Goal: Transaction & Acquisition: Book appointment/travel/reservation

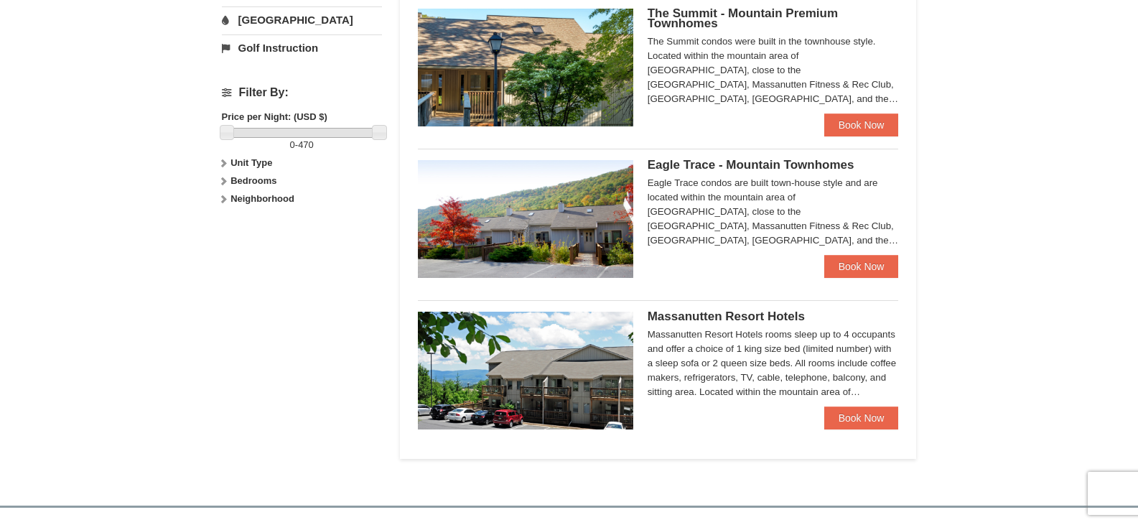
scroll to position [646, 0]
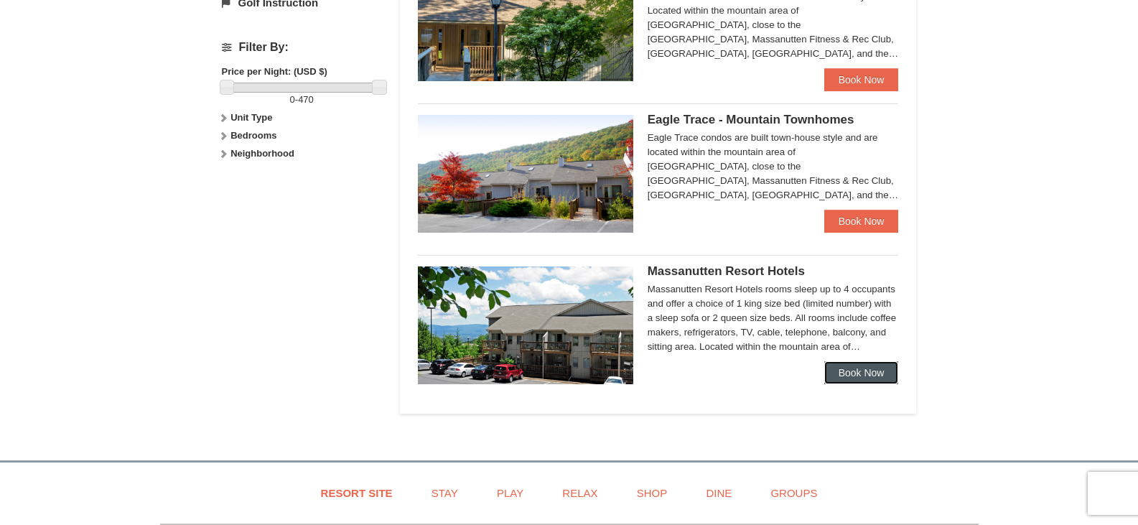
click at [871, 368] on link "Book Now" at bounding box center [861, 372] width 75 height 23
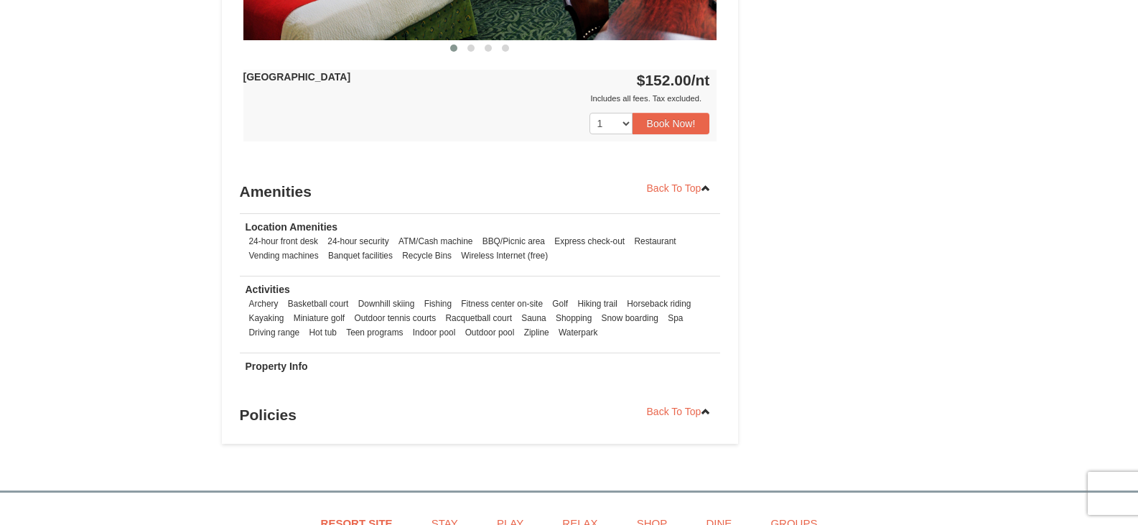
scroll to position [862, 0]
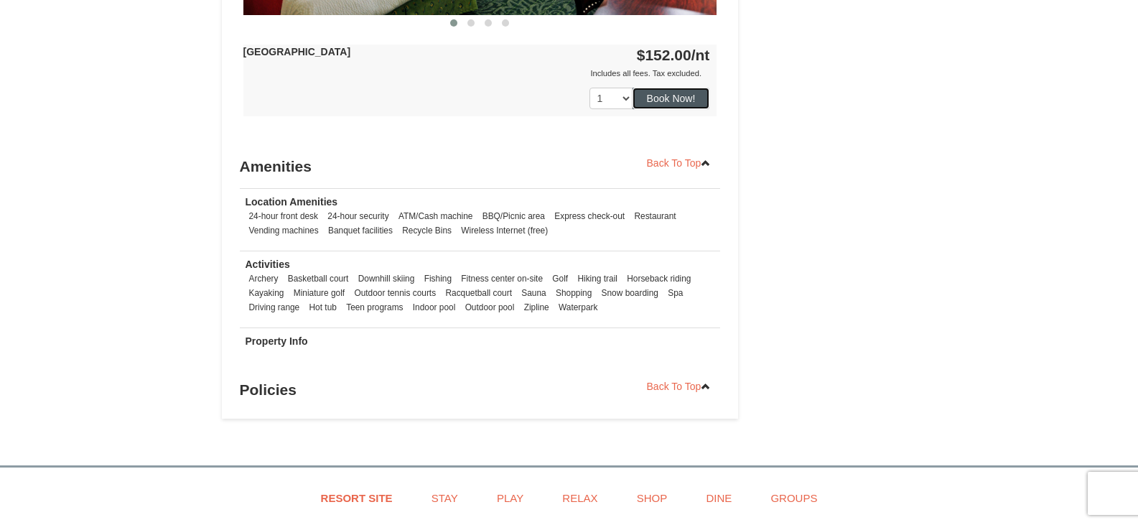
click at [675, 106] on button "Book Now!" at bounding box center [672, 99] width 78 height 22
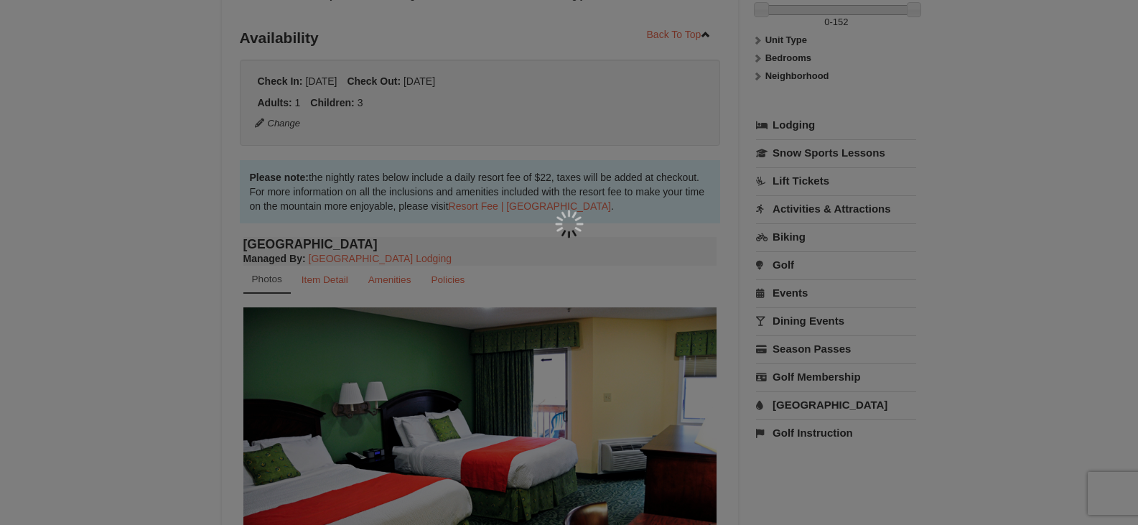
scroll to position [140, 0]
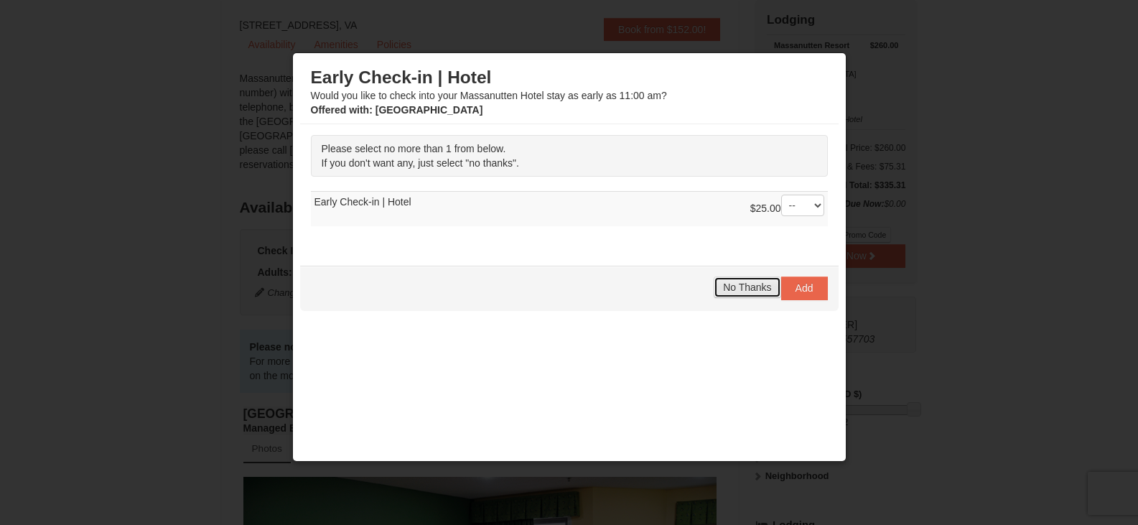
click at [731, 294] on button "No Thanks" at bounding box center [747, 287] width 67 height 22
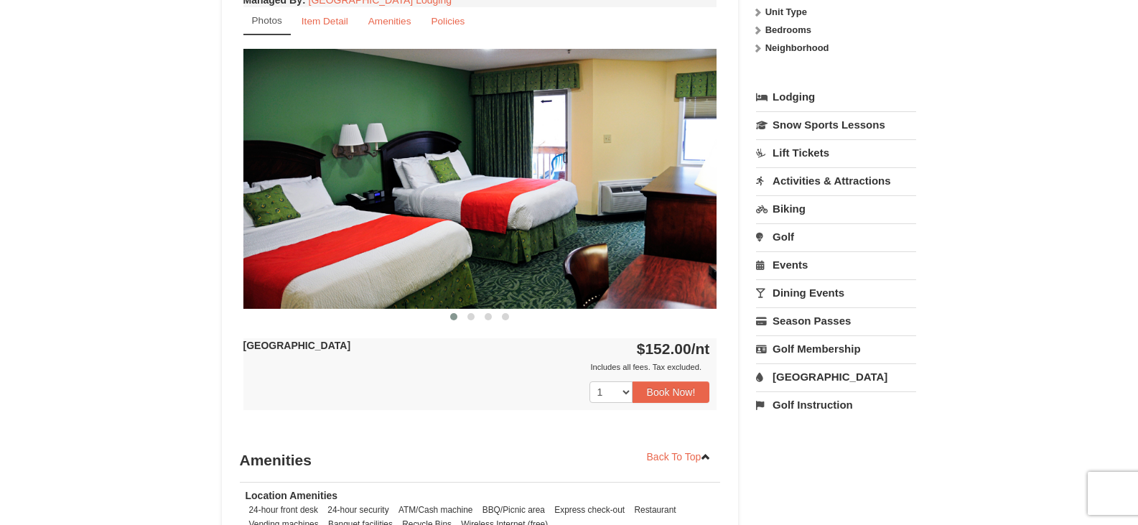
scroll to position [571, 0]
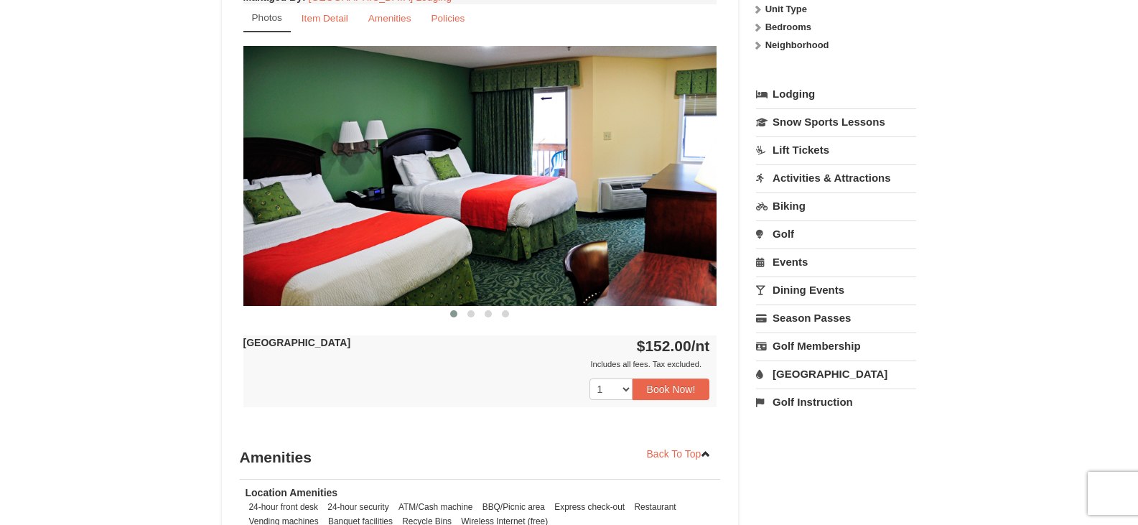
click at [649, 237] on img at bounding box center [480, 175] width 474 height 259
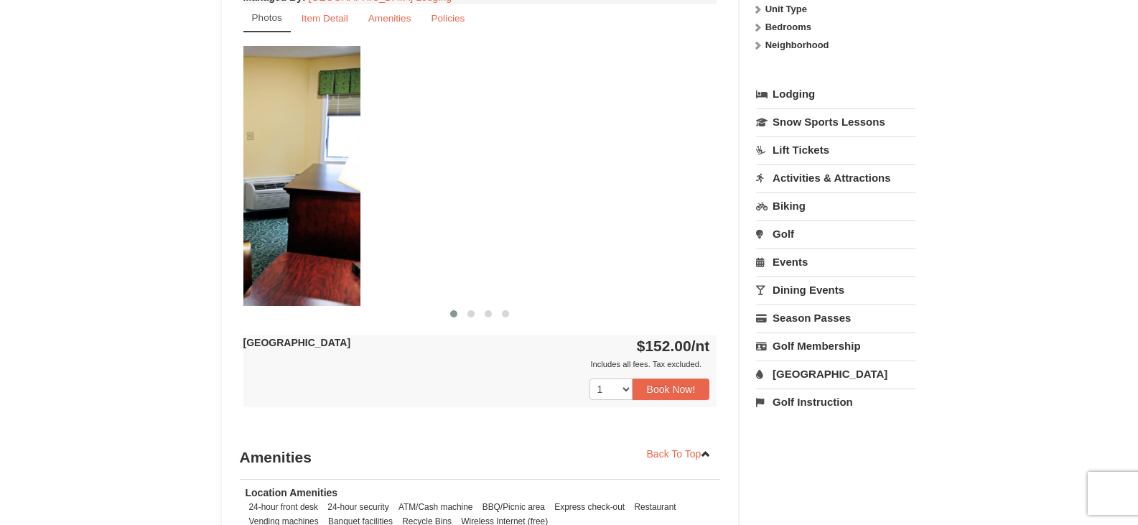
drag, startPoint x: 649, startPoint y: 237, endPoint x: 292, endPoint y: 248, distance: 357.1
click at [292, 248] on img at bounding box center [124, 175] width 474 height 259
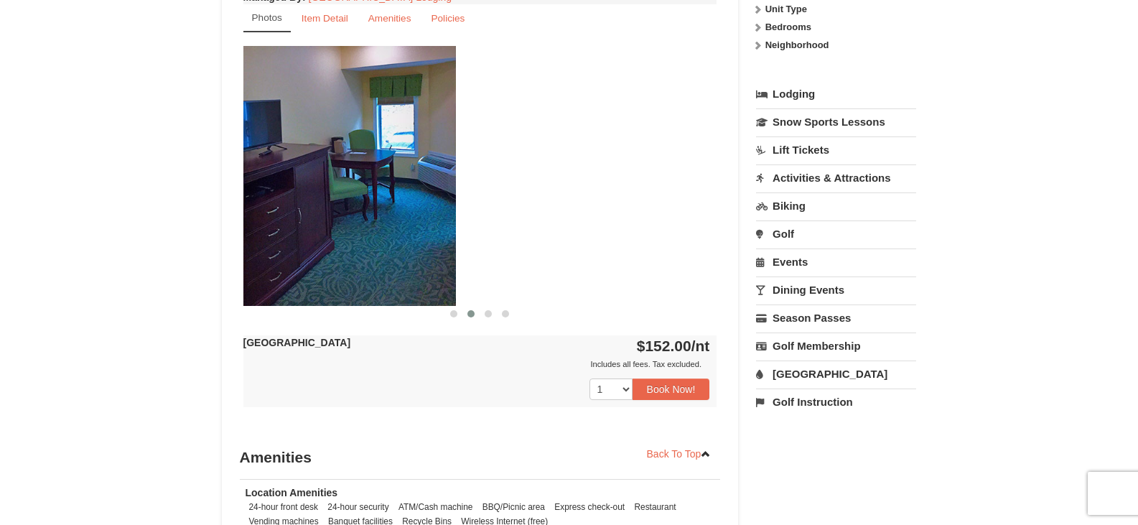
drag, startPoint x: 682, startPoint y: 216, endPoint x: 390, endPoint y: 215, distance: 291.6
click at [398, 215] on img at bounding box center [219, 175] width 474 height 259
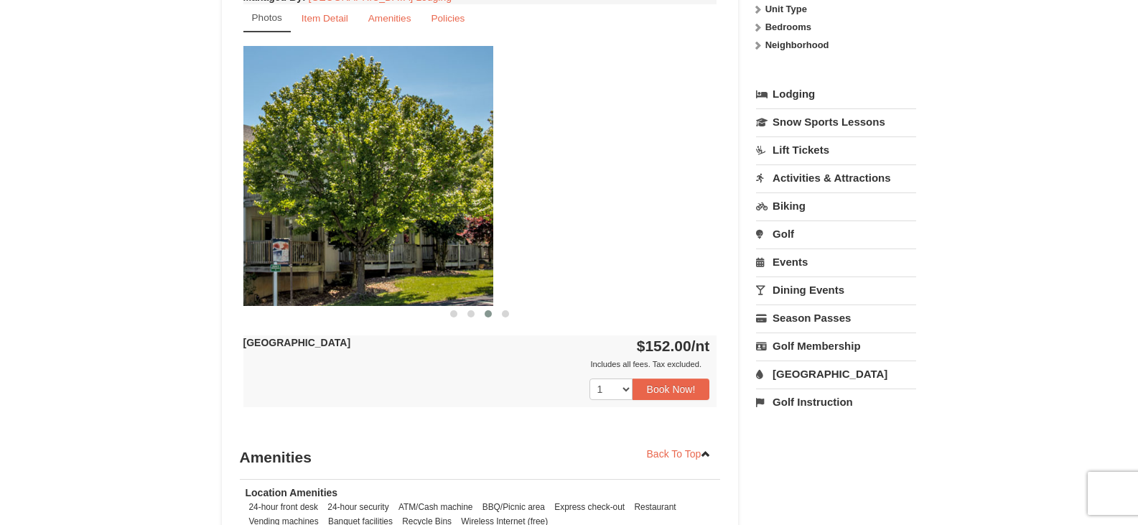
drag, startPoint x: 587, startPoint y: 180, endPoint x: 358, endPoint y: 182, distance: 229.1
click at [358, 182] on img at bounding box center [256, 175] width 474 height 259
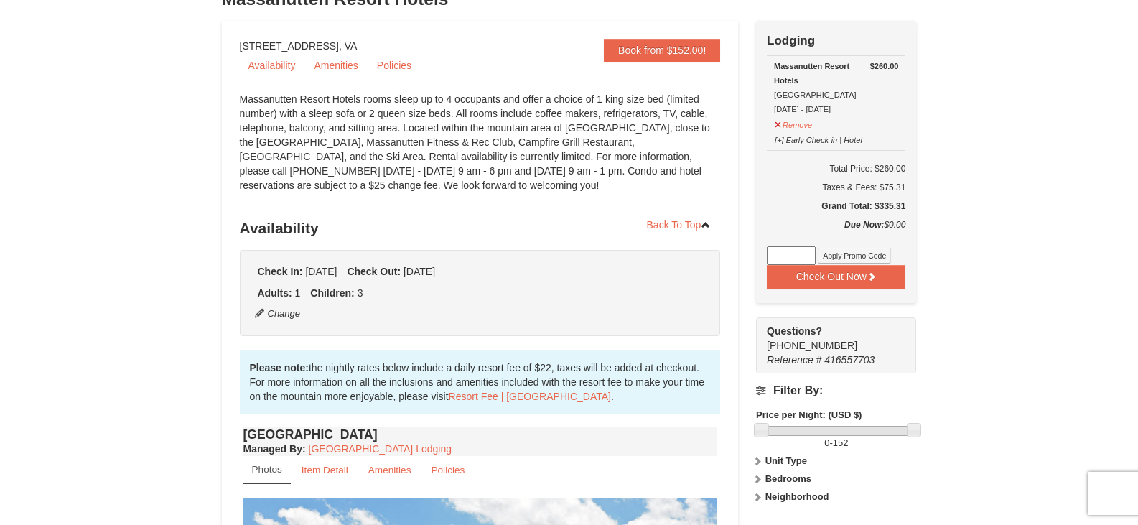
scroll to position [0, 0]
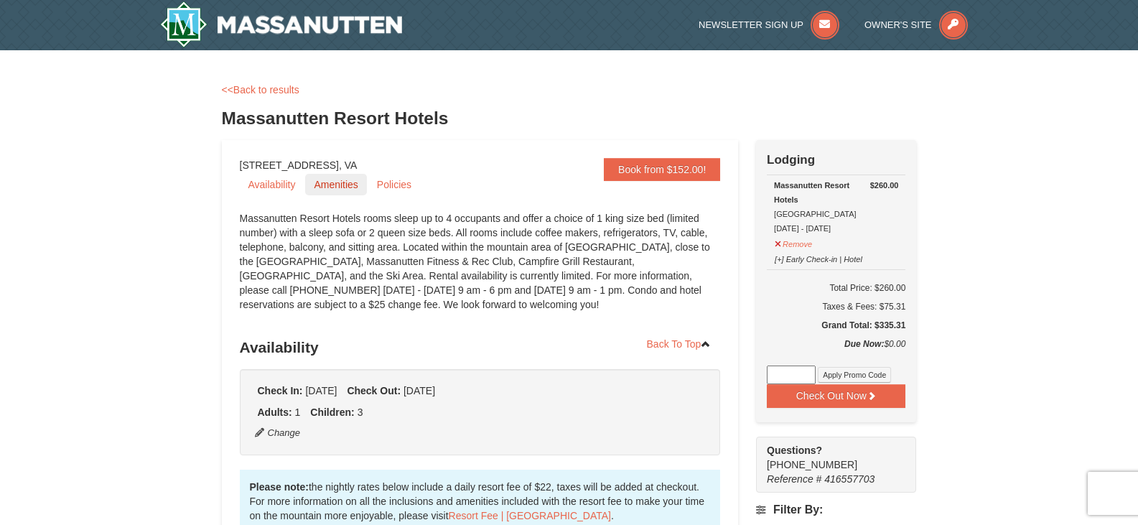
click at [325, 193] on link "Amenities" at bounding box center [335, 185] width 61 height 22
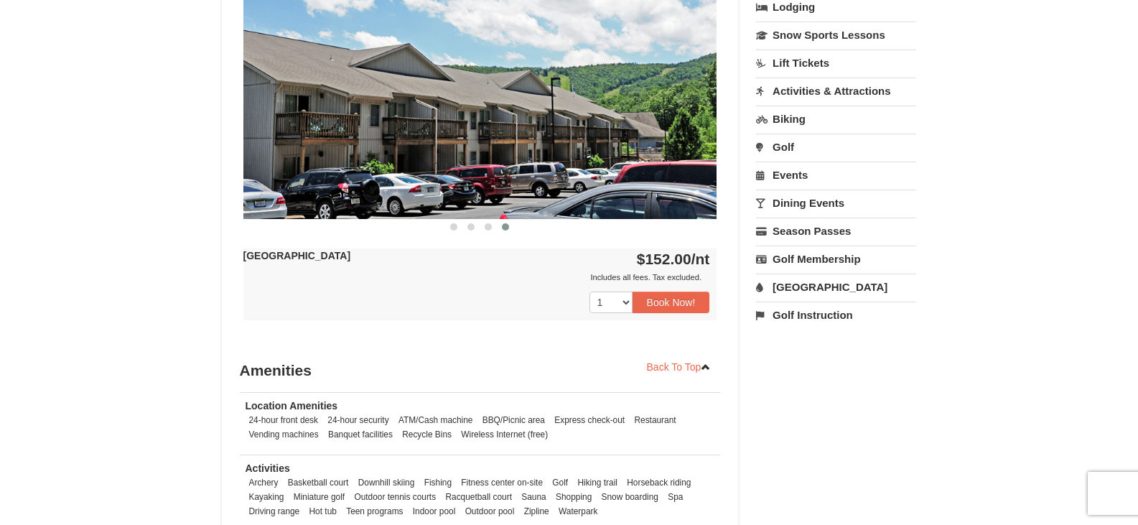
scroll to position [655, 0]
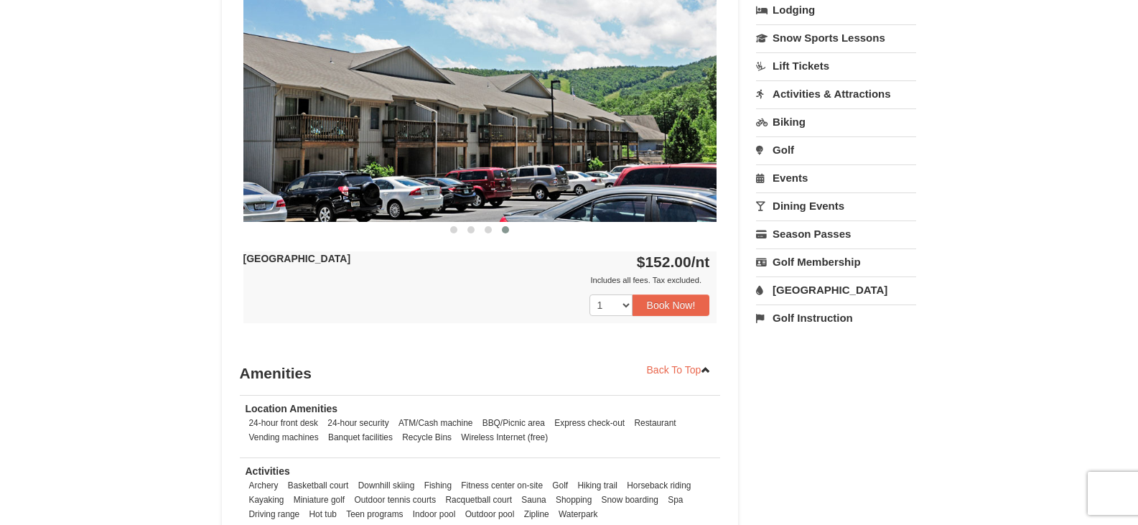
click at [815, 292] on link "[GEOGRAPHIC_DATA]" at bounding box center [836, 289] width 160 height 27
click at [809, 333] on input "[DATE]" at bounding box center [793, 338] width 75 height 22
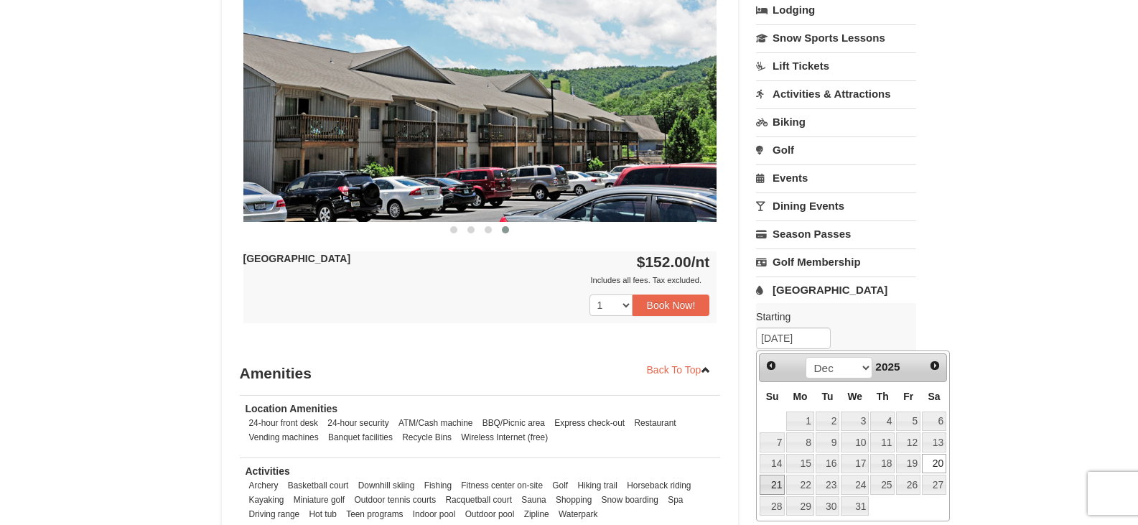
click at [766, 486] on link "21" at bounding box center [772, 485] width 25 height 20
type input "[DATE]"
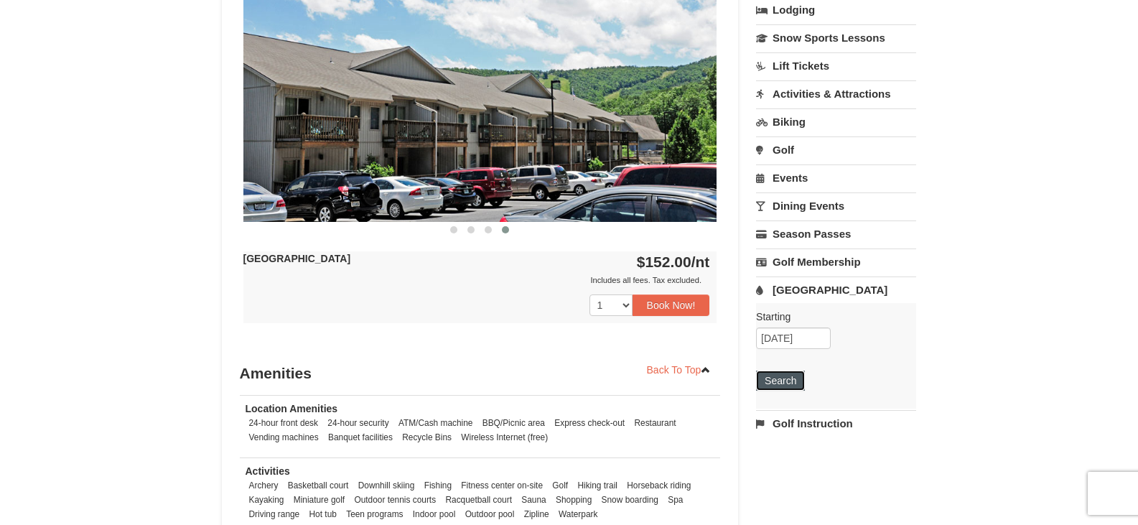
click at [791, 387] on button "Search" at bounding box center [780, 381] width 49 height 20
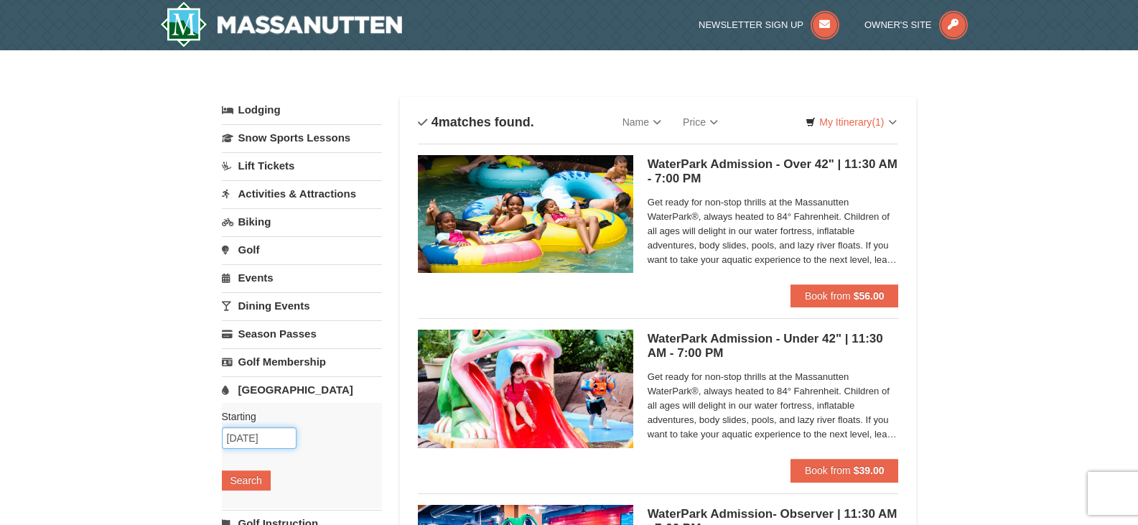
click at [276, 429] on input "12/21/2025" at bounding box center [259, 438] width 75 height 22
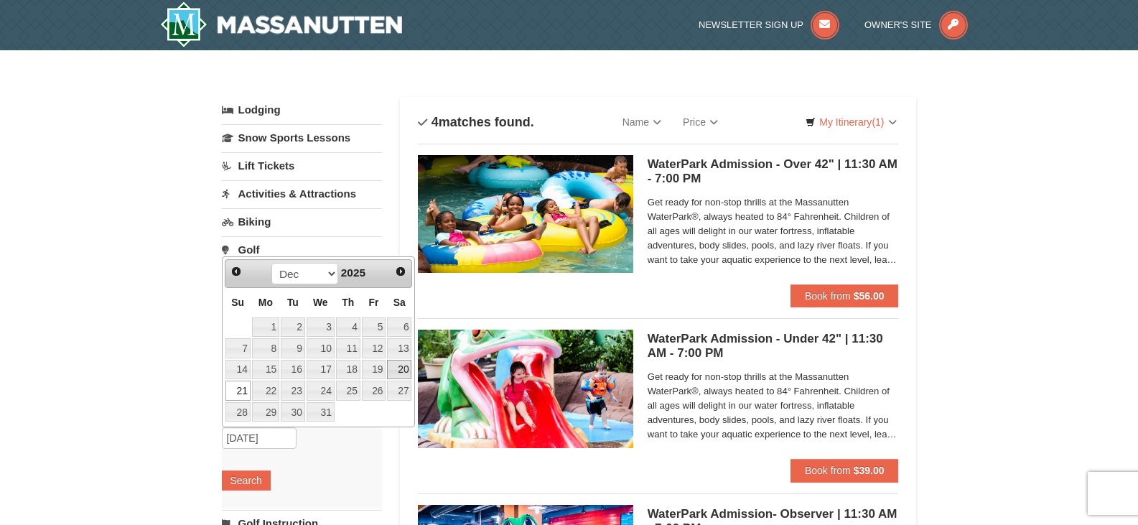
click at [399, 371] on link "20" at bounding box center [399, 370] width 24 height 20
type input "[DATE]"
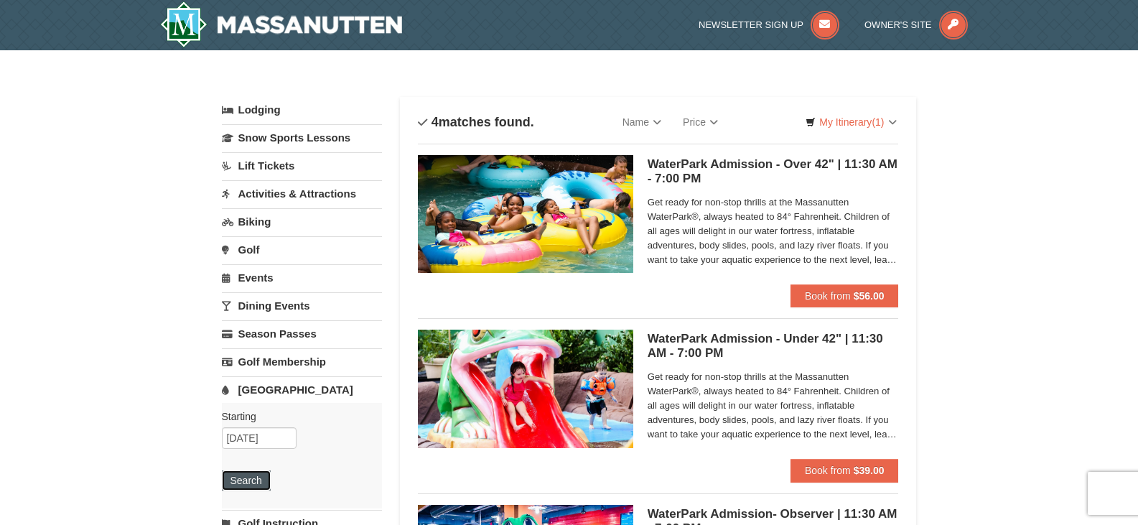
click at [243, 481] on button "Search" at bounding box center [246, 480] width 49 height 20
click at [875, 301] on strong "$56.00" at bounding box center [869, 295] width 31 height 11
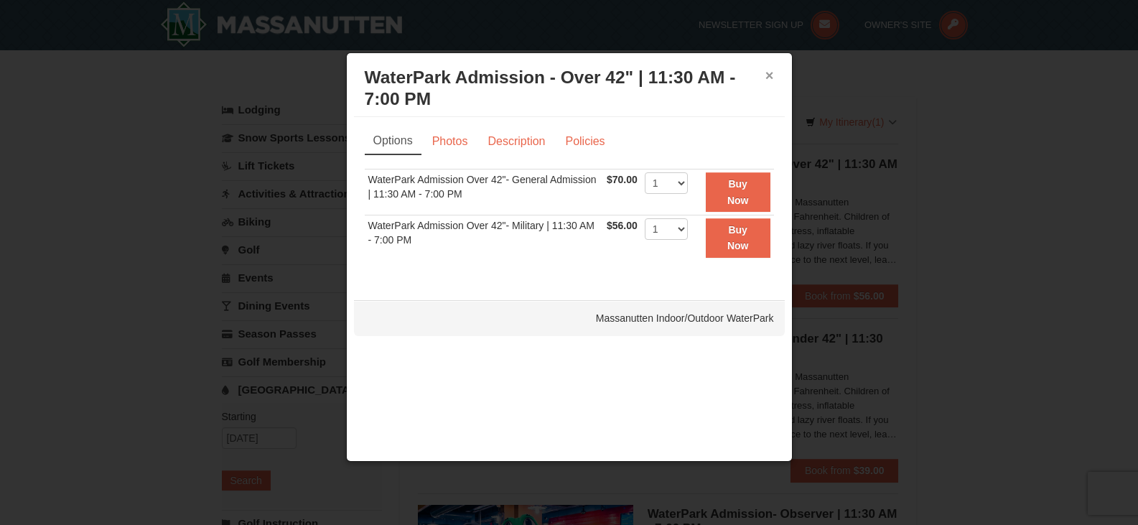
click at [771, 74] on button "×" at bounding box center [770, 75] width 9 height 14
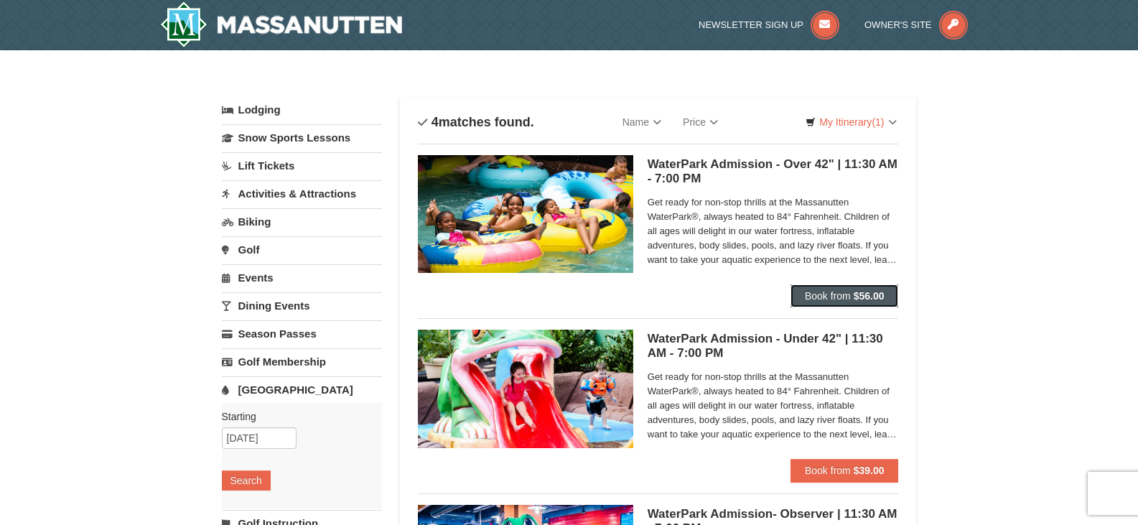
click at [845, 289] on button "Book from $56.00" at bounding box center [845, 295] width 108 height 23
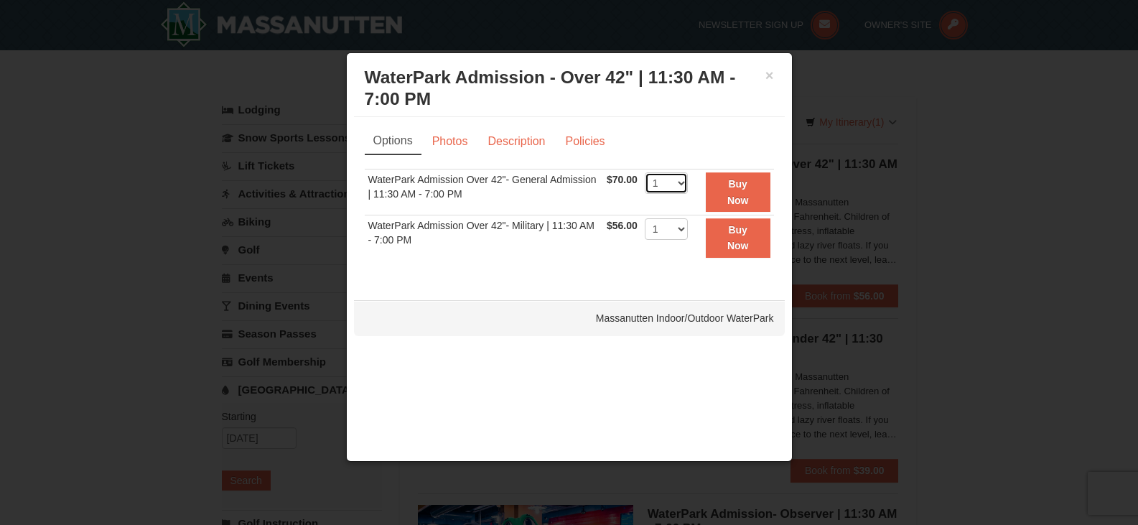
click at [679, 182] on select "1 2 3 4 5 6 7 8 9 10 11 12 13 14 15 16 17 18 19 20 21 22" at bounding box center [666, 183] width 43 height 22
select select "4"
click at [645, 172] on select "1 2 3 4 5 6 7 8 9 10 11 12 13 14 15 16 17 18 19 20 21 22" at bounding box center [666, 183] width 43 height 22
click at [743, 189] on strong "Buy Now" at bounding box center [738, 191] width 22 height 27
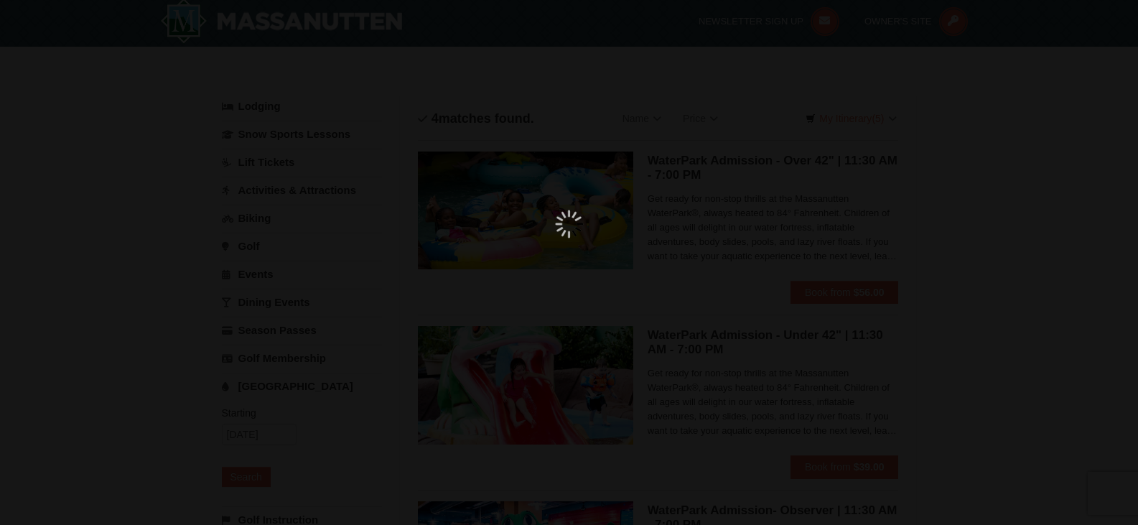
scroll to position [4, 0]
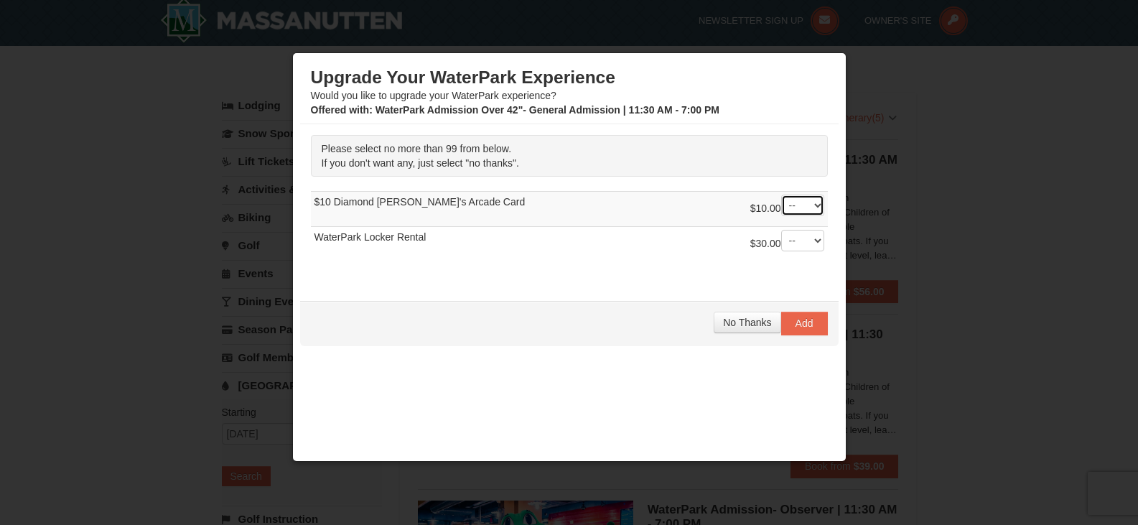
click at [800, 201] on select "-- 01 02 03 04 05 06 07 08" at bounding box center [802, 206] width 43 height 22
click at [740, 315] on button "No Thanks" at bounding box center [747, 323] width 67 height 22
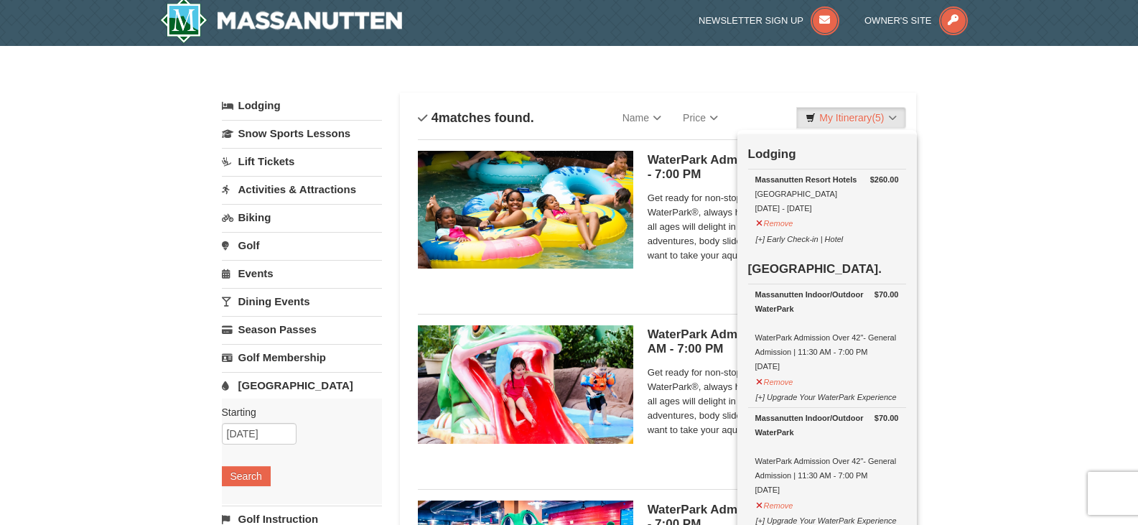
click at [1023, 228] on div "× Categories List Filter My Itinerary (5) Check Out Now Lodging $260.00 Massanu…" at bounding box center [569, 462] width 1138 height 832
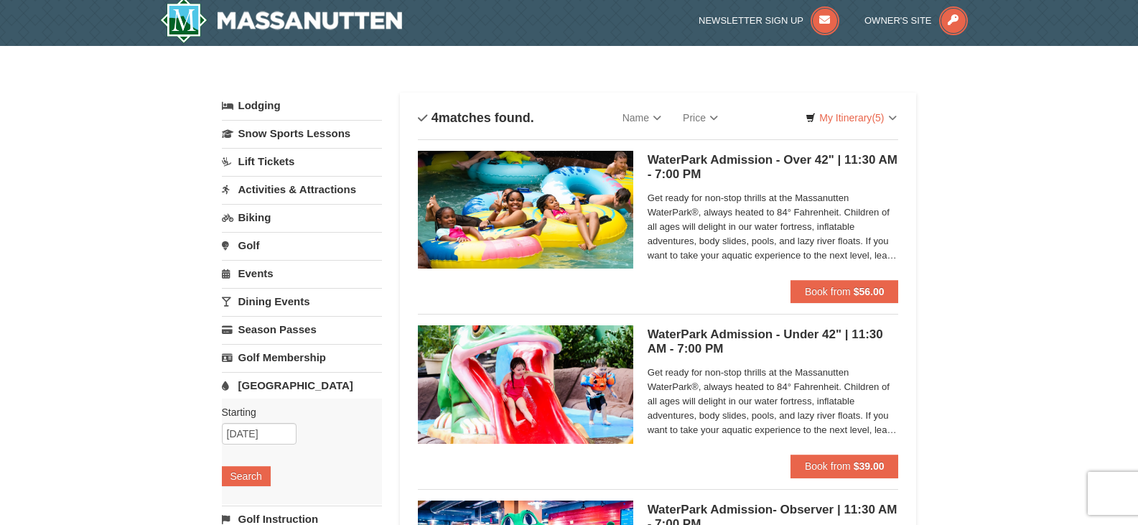
click at [274, 159] on link "Lift Tickets" at bounding box center [302, 161] width 160 height 27
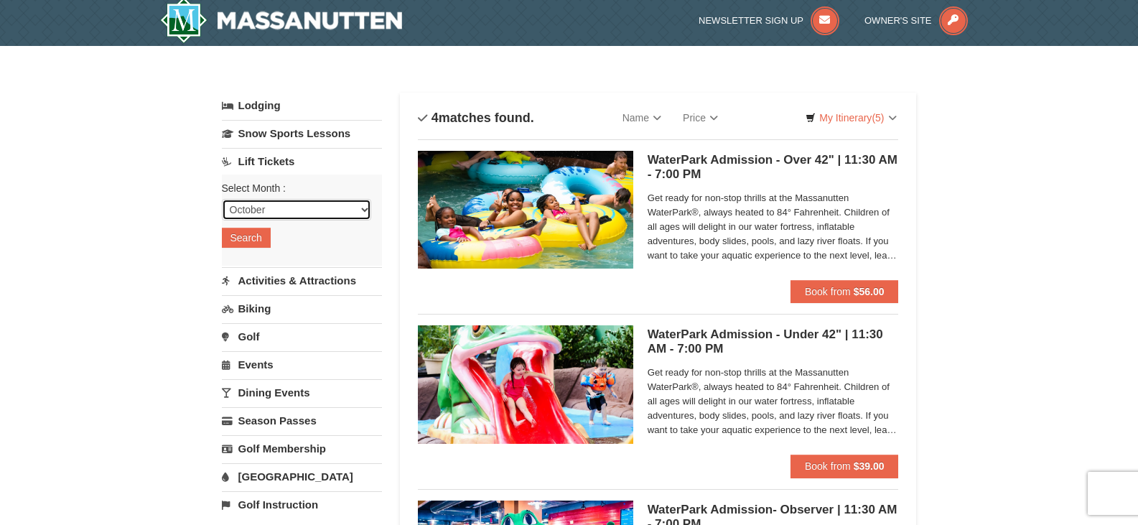
click at [302, 204] on select "October November December January February March April May June July August Sep…" at bounding box center [296, 210] width 149 height 22
select select "12"
click at [222, 199] on select "October November December January February March April May June July August Sep…" at bounding box center [296, 210] width 149 height 22
click at [251, 231] on button "Search" at bounding box center [246, 238] width 49 height 20
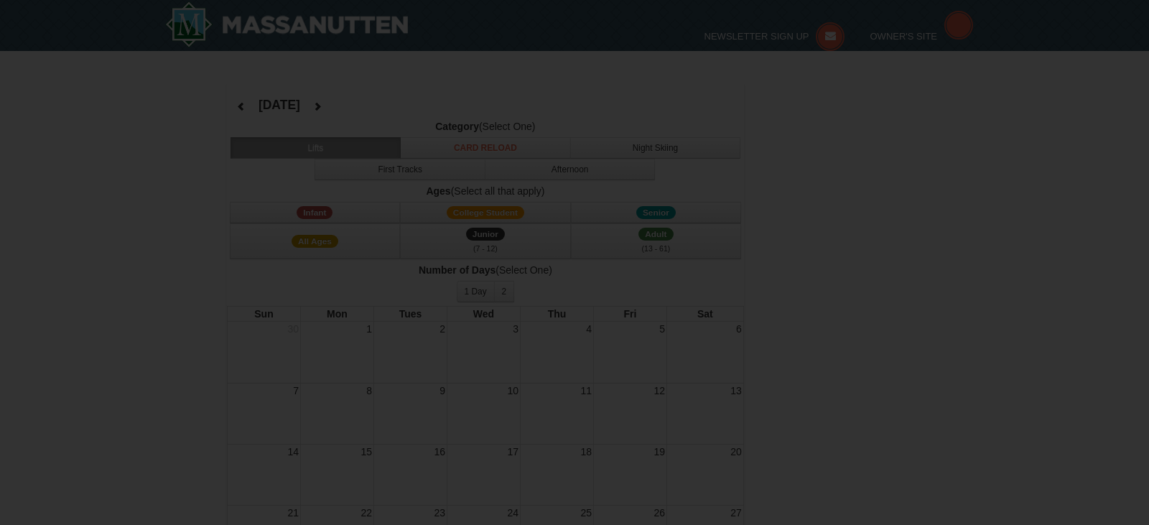
select select "12"
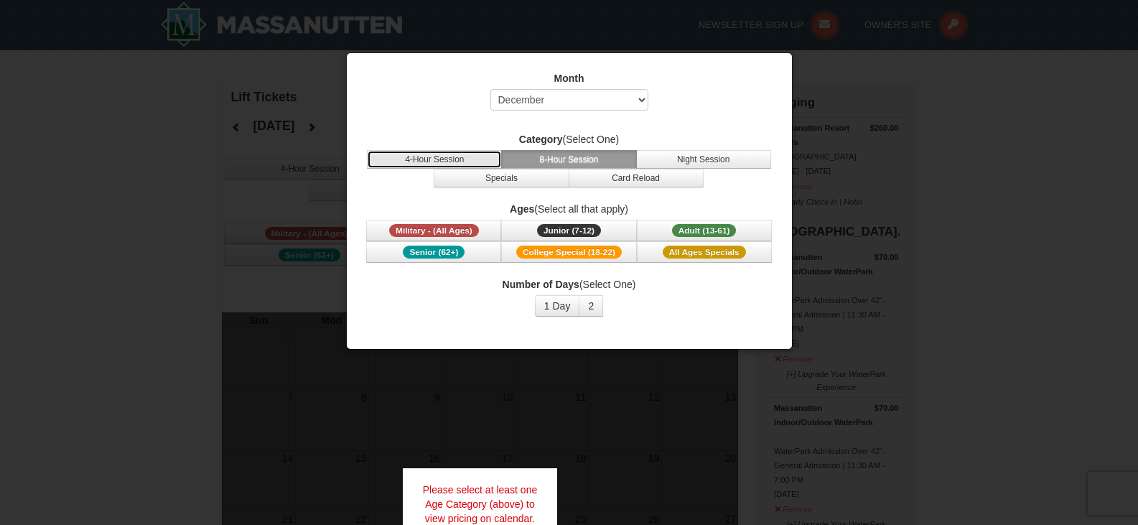
click at [483, 156] on button "4-Hour Session" at bounding box center [434, 159] width 135 height 19
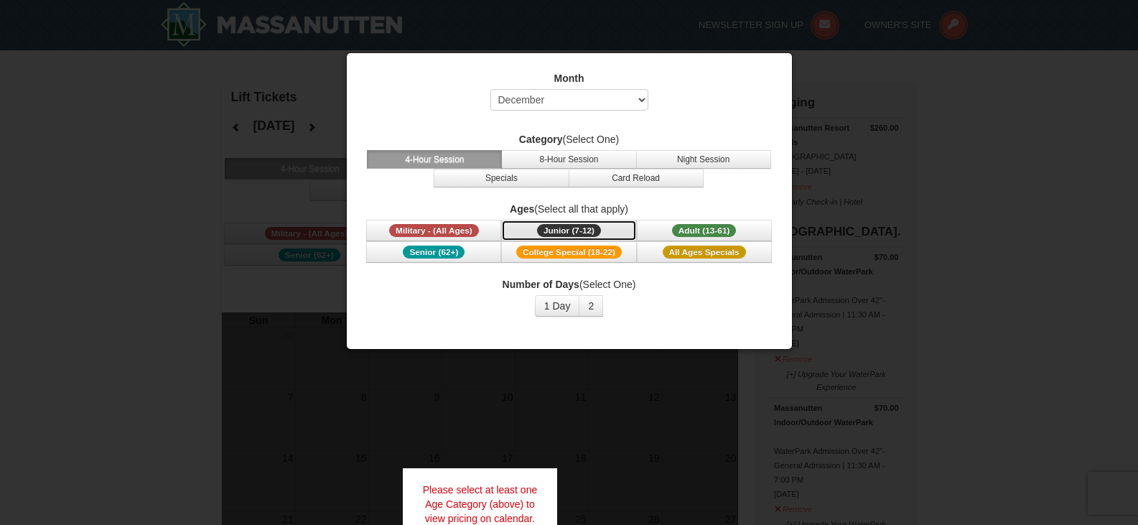
click at [607, 227] on button "Junior (7-12) (7 - 12)" at bounding box center [568, 231] width 135 height 22
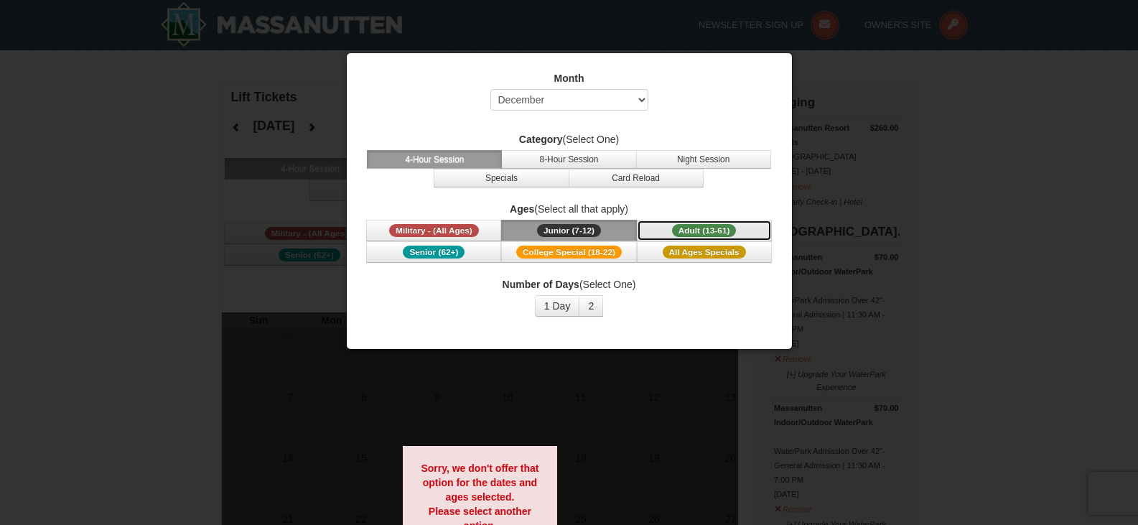
click at [683, 231] on span "Adult (13-61)" at bounding box center [704, 230] width 65 height 13
click at [673, 253] on span "All Ages Specials" at bounding box center [704, 252] width 83 height 13
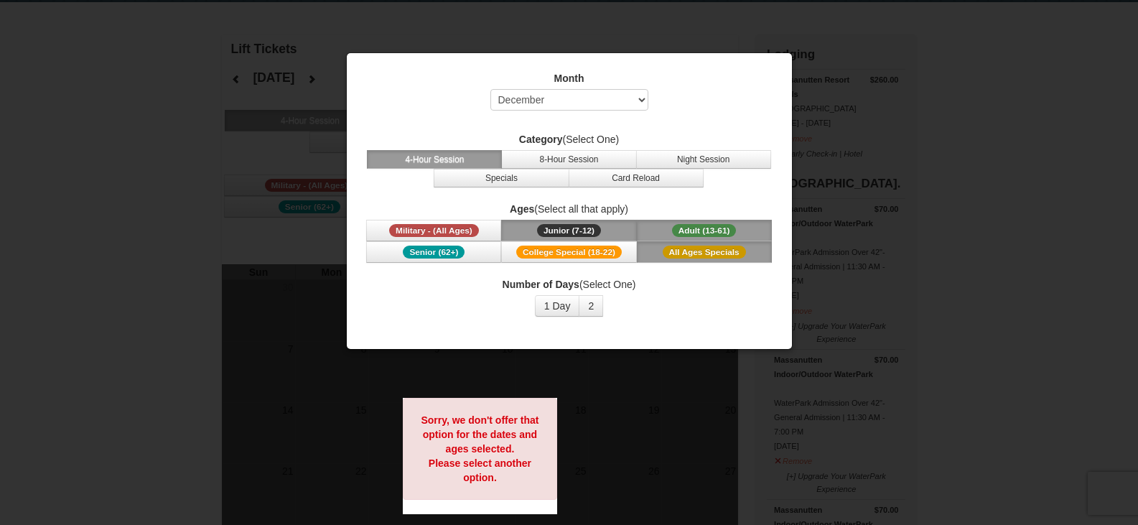
scroll to position [72, 0]
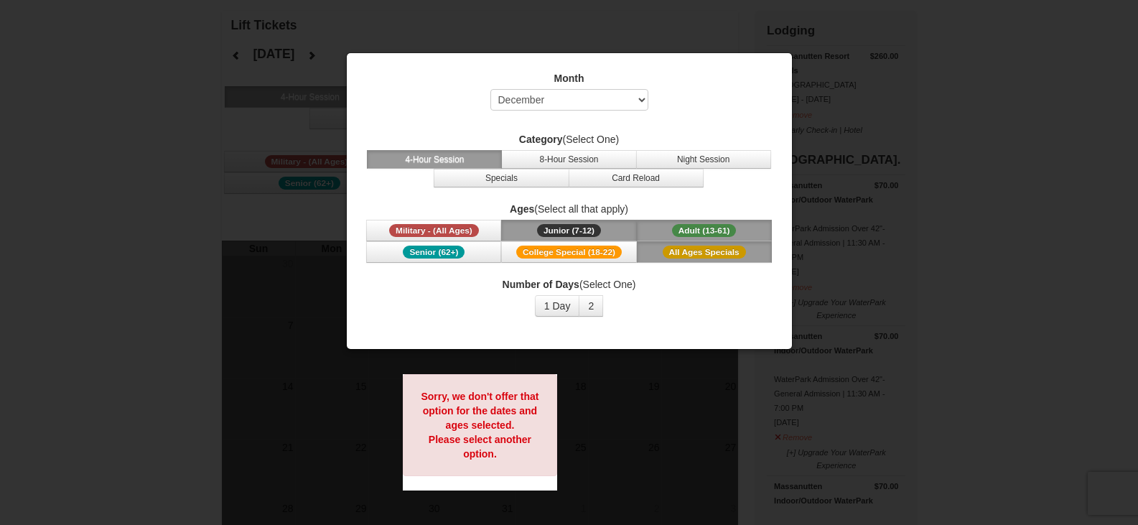
click at [547, 146] on label "Category (Select One)" at bounding box center [569, 139] width 409 height 14
click at [567, 159] on button "8-Hour Session" at bounding box center [568, 159] width 135 height 19
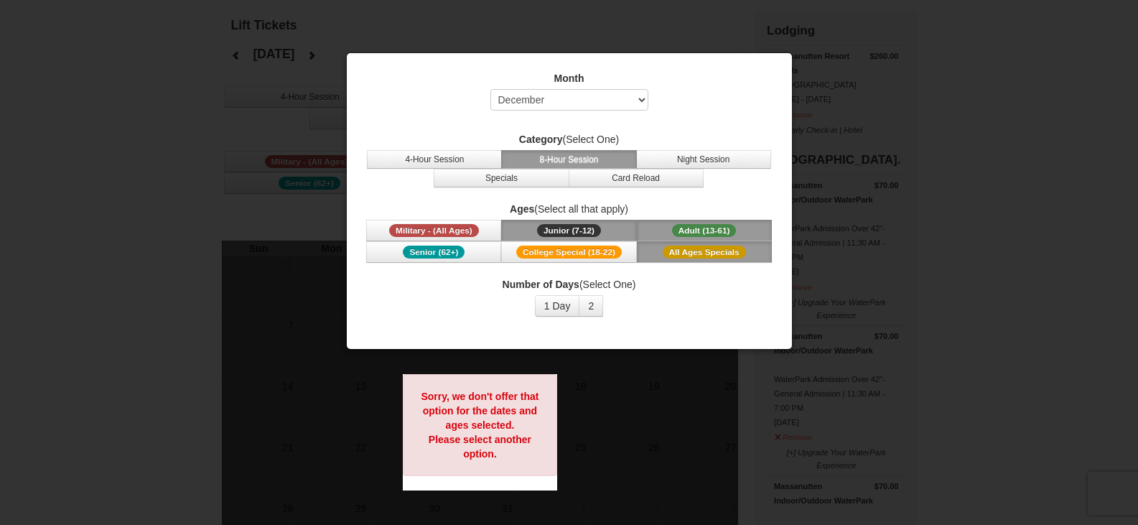
click at [583, 231] on span "Junior (7-12)" at bounding box center [569, 230] width 64 height 13
click at [708, 226] on span "Adult (13-61)" at bounding box center [704, 230] width 65 height 13
click at [674, 292] on div "Number of Days (Select One) 1 Day 2 3 4 5 6 7 8 9 10 11 12 13 14 15" at bounding box center [569, 296] width 409 height 39
click at [560, 308] on button "1 Day" at bounding box center [557, 306] width 45 height 22
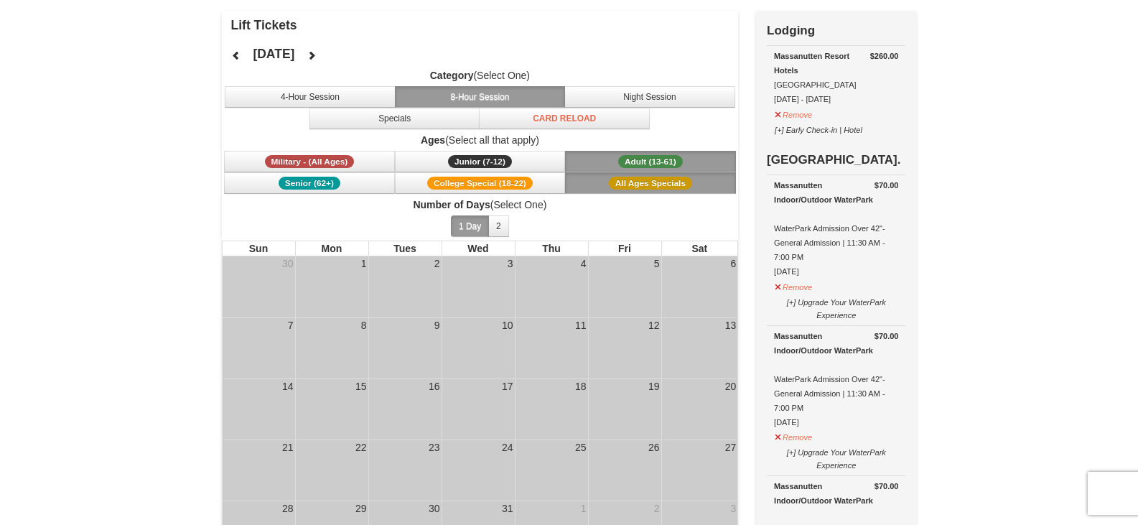
click at [271, 453] on div "21" at bounding box center [259, 470] width 73 height 60
click at [347, 101] on button "4-Hour Session" at bounding box center [310, 97] width 171 height 22
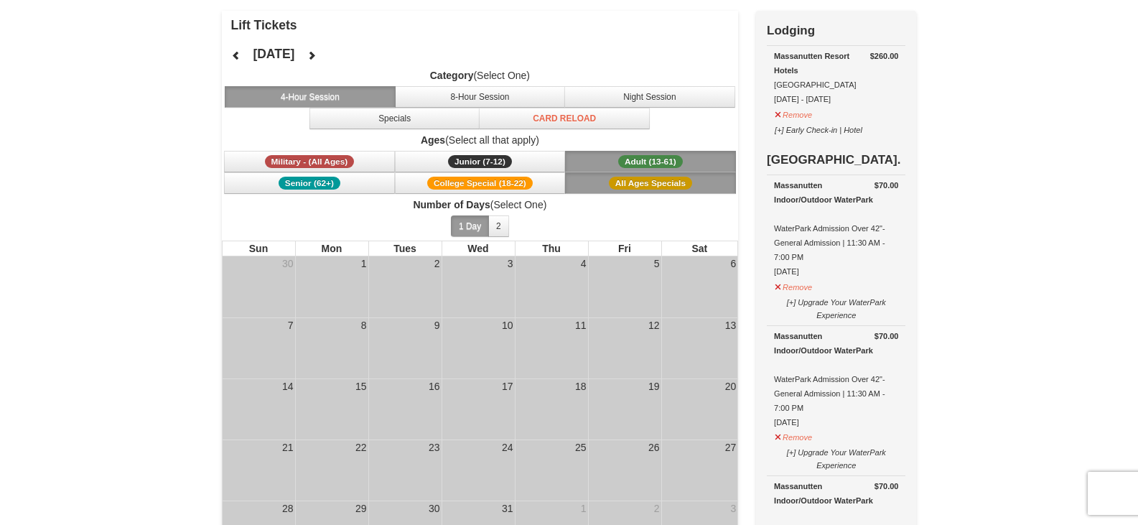
click at [253, 465] on div "21" at bounding box center [259, 470] width 73 height 60
click at [264, 427] on div "14" at bounding box center [259, 409] width 73 height 60
click at [711, 399] on td "20" at bounding box center [700, 408] width 78 height 61
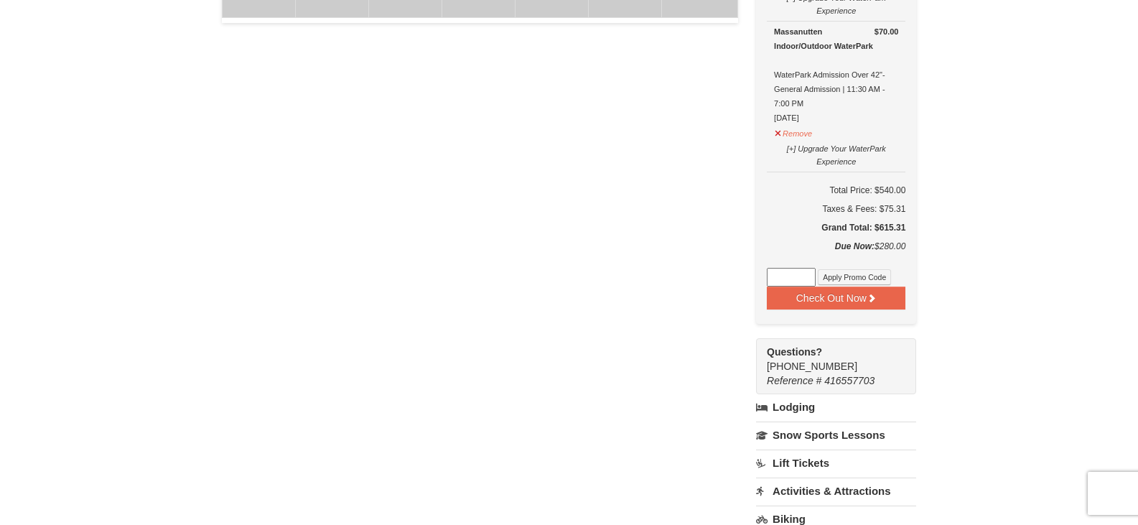
scroll to position [718, 0]
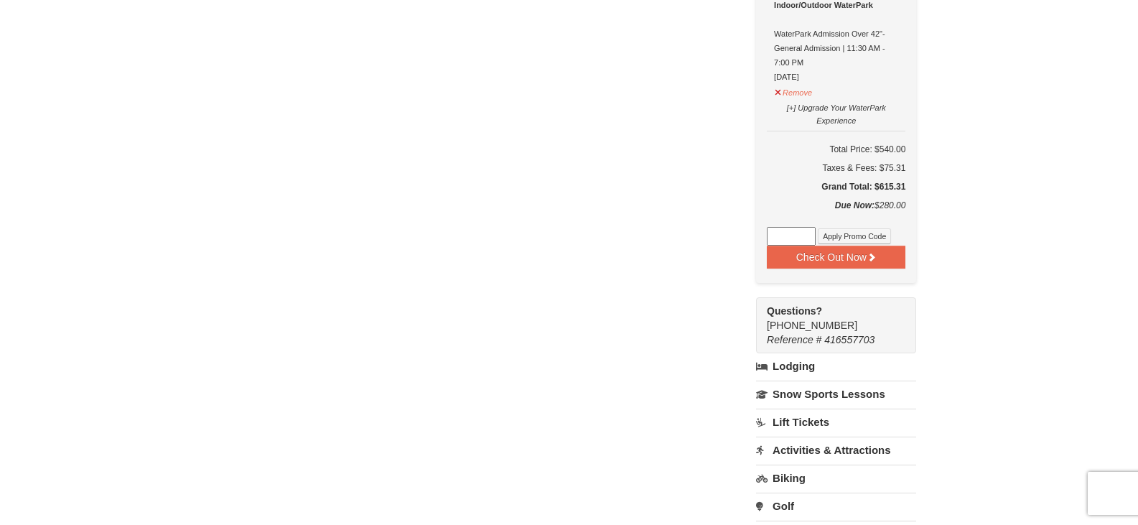
click at [964, 347] on div "× Lift Tickets December 2025 Category (Select One) 4-Hour Session 8-Hour Sessio…" at bounding box center [569, 33] width 1138 height 1402
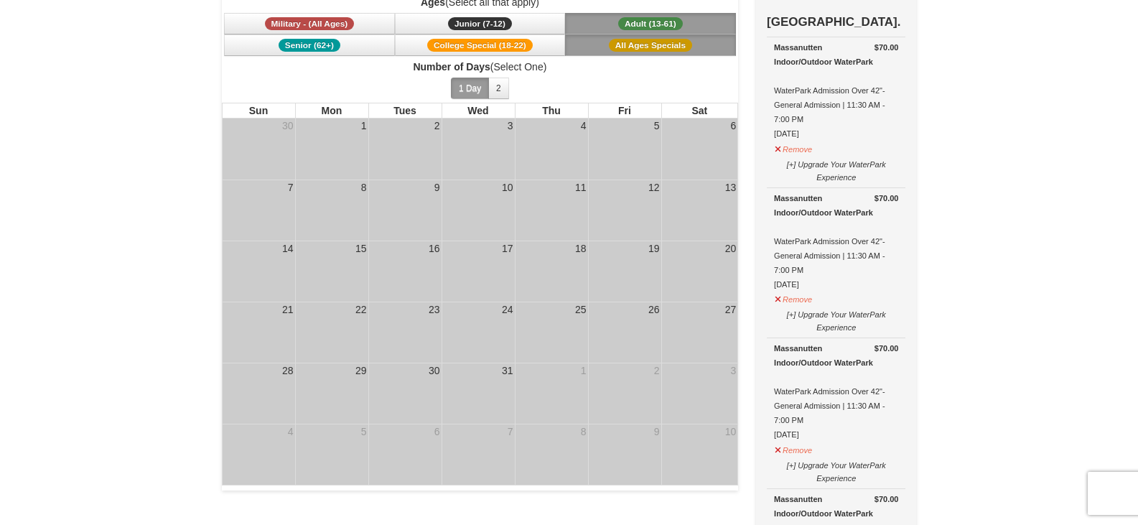
scroll to position [72, 0]
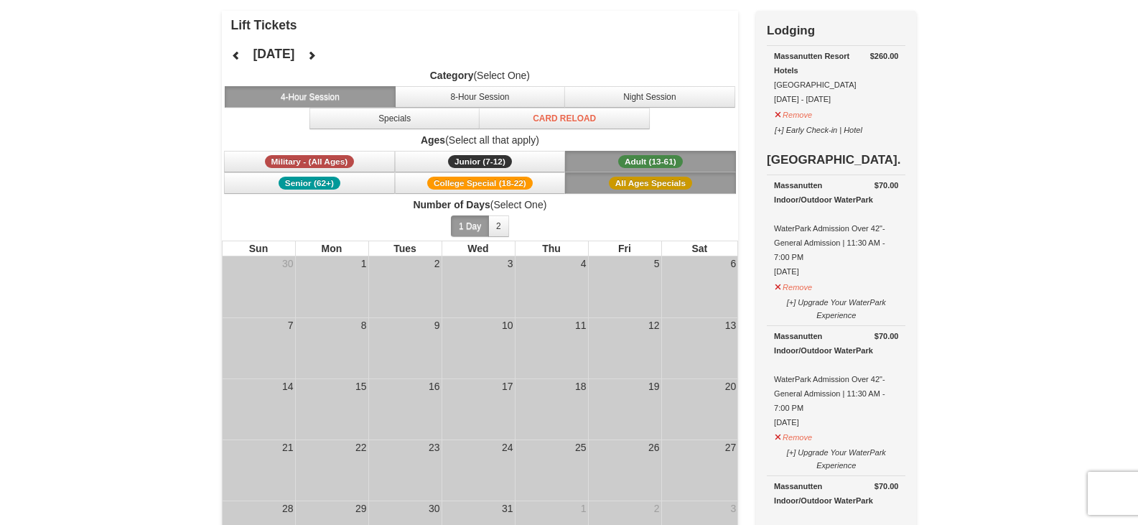
click at [618, 312] on td "5" at bounding box center [624, 286] width 73 height 61
click at [618, 333] on div at bounding box center [625, 333] width 73 height 2
click at [620, 397] on tbody "30 1 2 3 4 5 6 7 8 9 10 11 12 13 14 15 16 17 18 19 20 21 22 23 24 25 26 27 28 2…" at bounding box center [480, 439] width 517 height 367
click at [615, 397] on td "19" at bounding box center [624, 408] width 73 height 61
click at [620, 187] on span "All Ages Specials" at bounding box center [650, 183] width 83 height 13
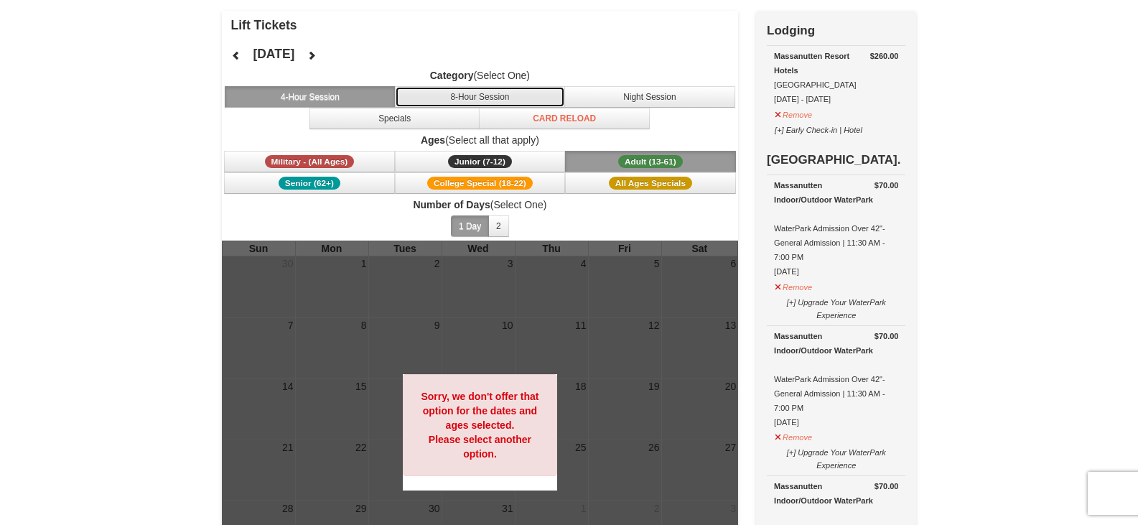
click at [438, 98] on button "8-Hour Session" at bounding box center [480, 97] width 171 height 22
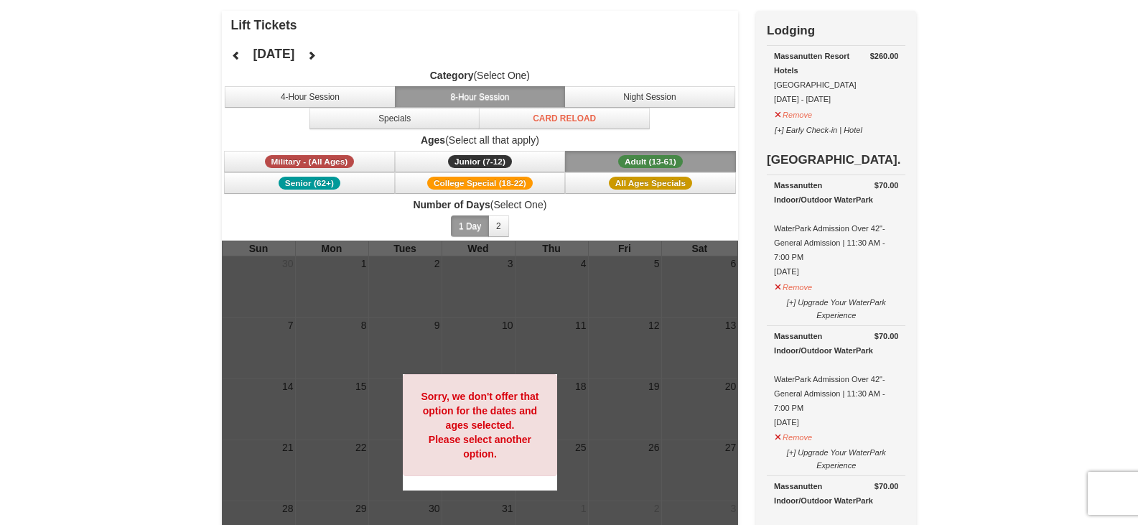
click at [466, 139] on label "Ages (Select all that apply)" at bounding box center [480, 140] width 517 height 14
click at [495, 225] on button "2" at bounding box center [498, 226] width 21 height 22
click at [470, 223] on button "1 Day" at bounding box center [470, 226] width 38 height 22
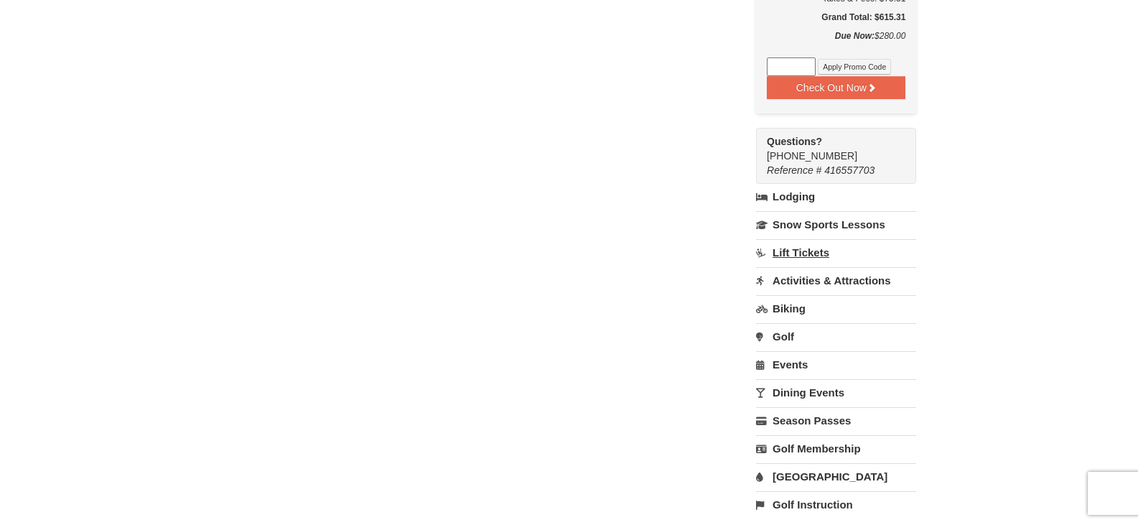
scroll to position [862, 0]
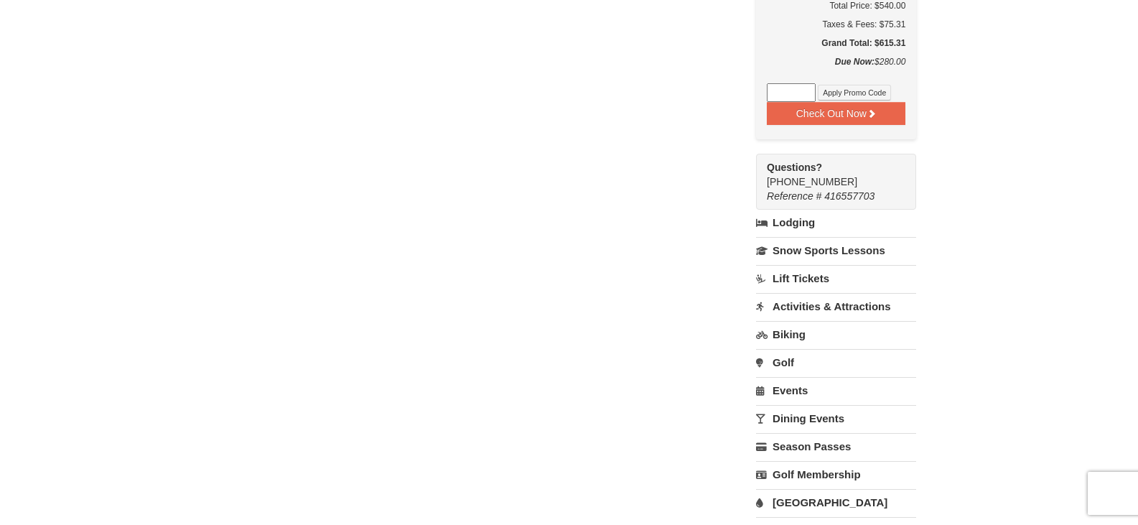
click at [805, 303] on link "Activities & Attractions" at bounding box center [836, 306] width 160 height 27
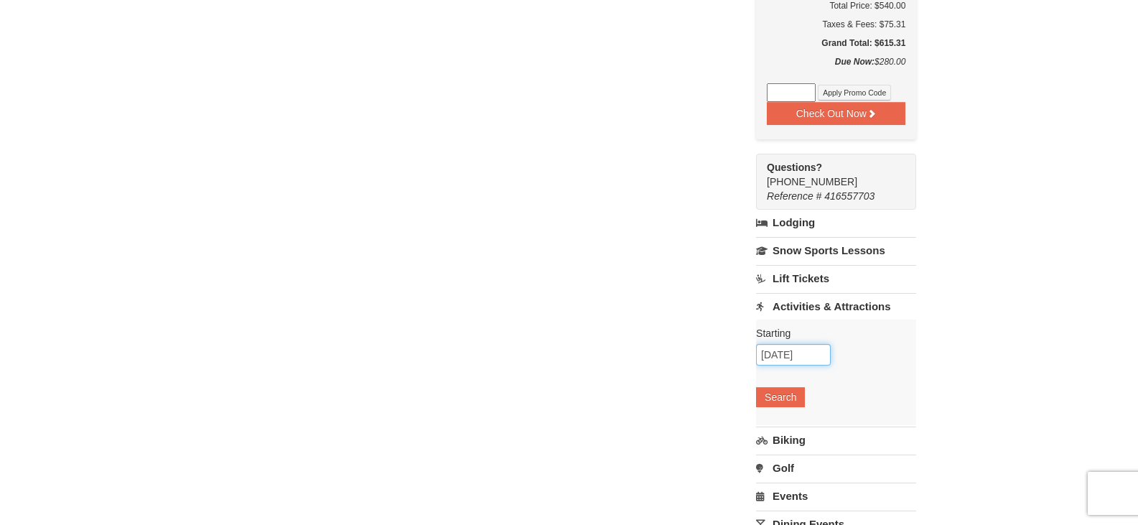
click at [792, 360] on input "10/07/2025" at bounding box center [793, 355] width 75 height 22
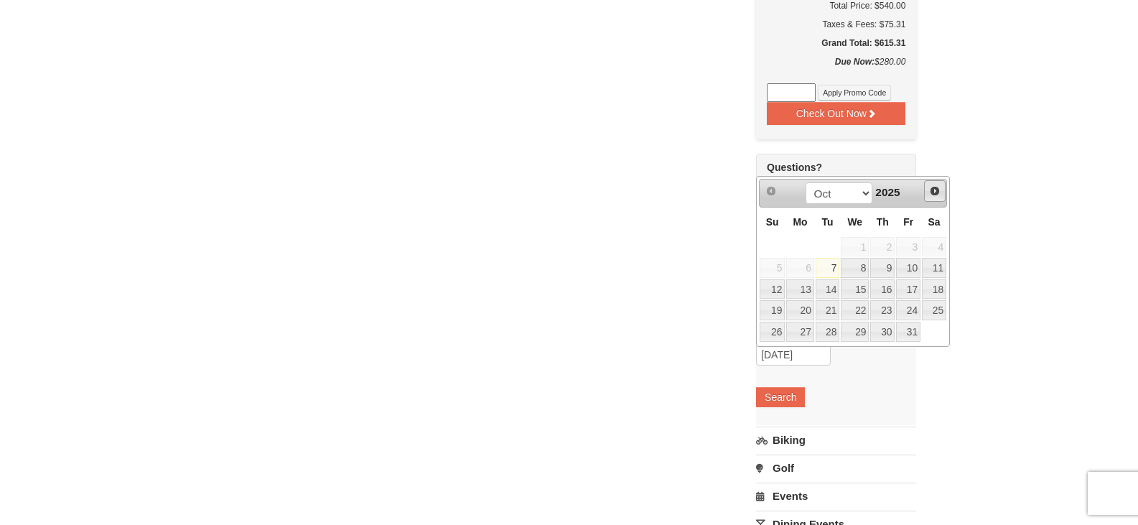
click at [929, 197] on link "Next" at bounding box center [935, 191] width 22 height 22
click at [777, 308] on link "21" at bounding box center [772, 310] width 25 height 20
type input "[DATE]"
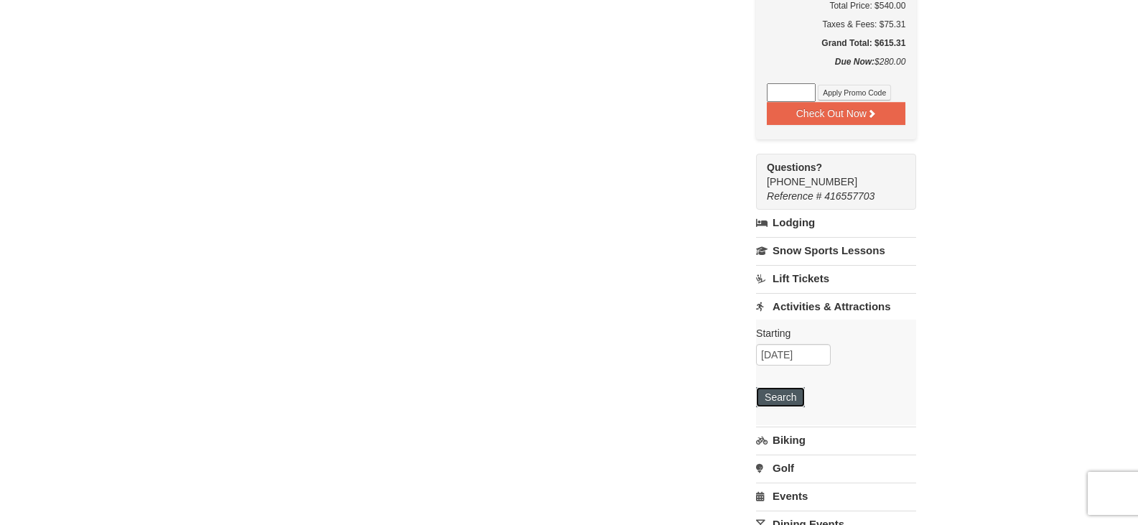
click at [783, 403] on button "Search" at bounding box center [780, 397] width 49 height 20
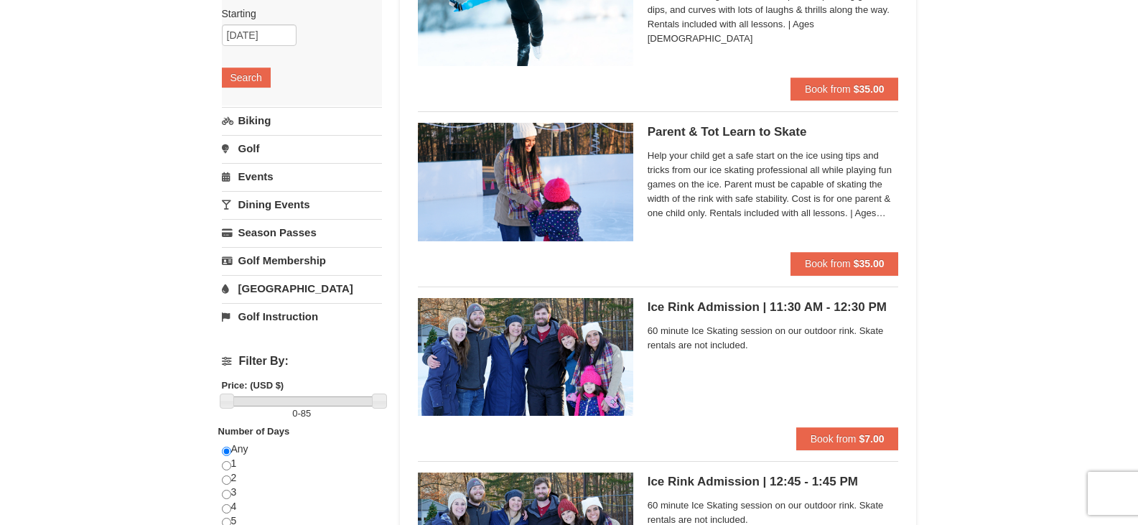
scroll to position [359, 0]
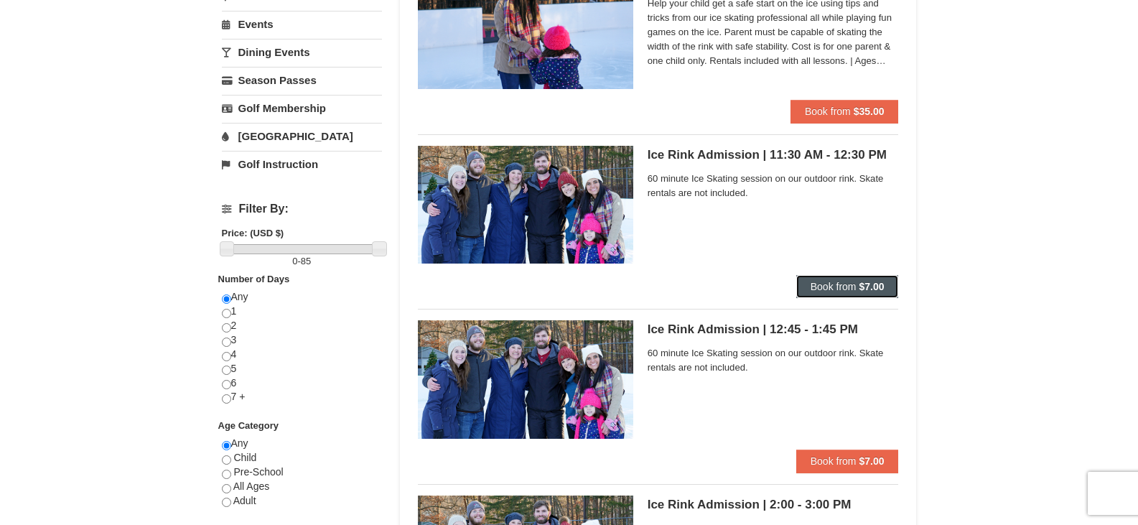
click at [834, 289] on span "Book from" at bounding box center [834, 286] width 46 height 11
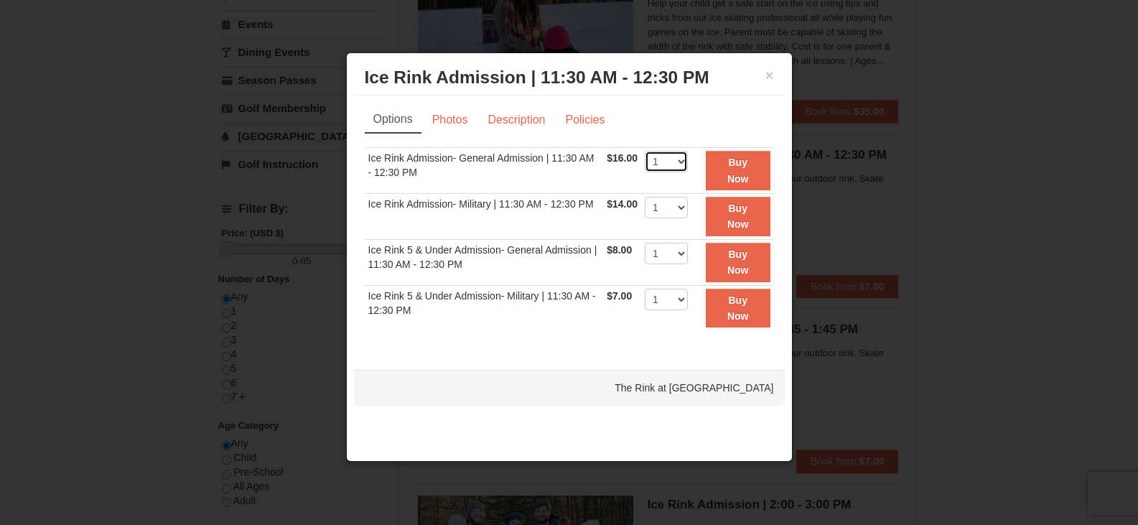
click at [684, 166] on select "1 2 3 4 5 6 7 8 9 10 11 12 13 14 15 16 17 18 19 20 21 22" at bounding box center [666, 162] width 43 height 22
select select "4"
click at [645, 151] on select "1 2 3 4 5 6 7 8 9 10 11 12 13 14 15 16 17 18 19 20 21 22" at bounding box center [666, 162] width 43 height 22
click at [761, 161] on button "Buy Now" at bounding box center [738, 170] width 65 height 39
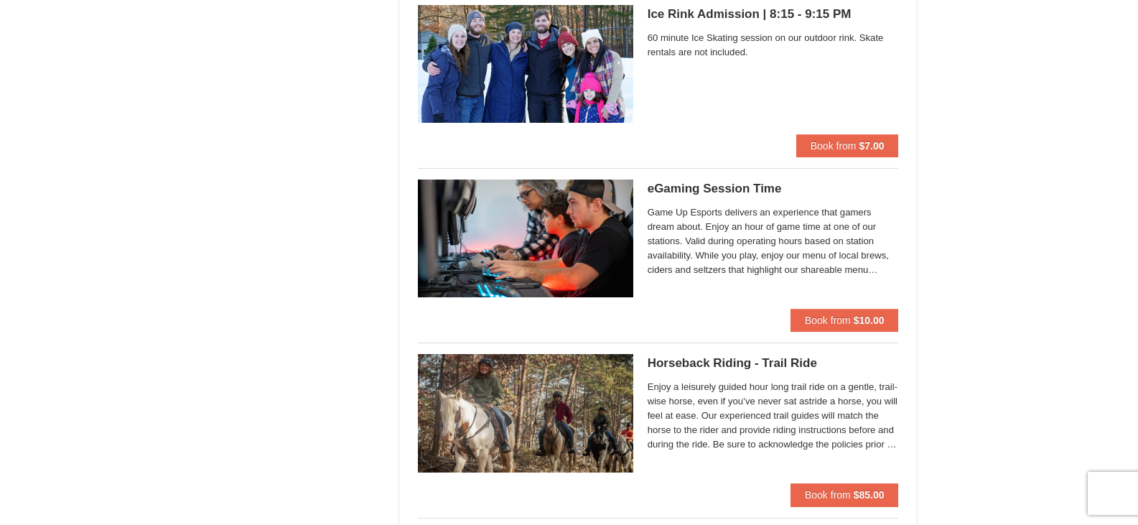
scroll to position [1795, 0]
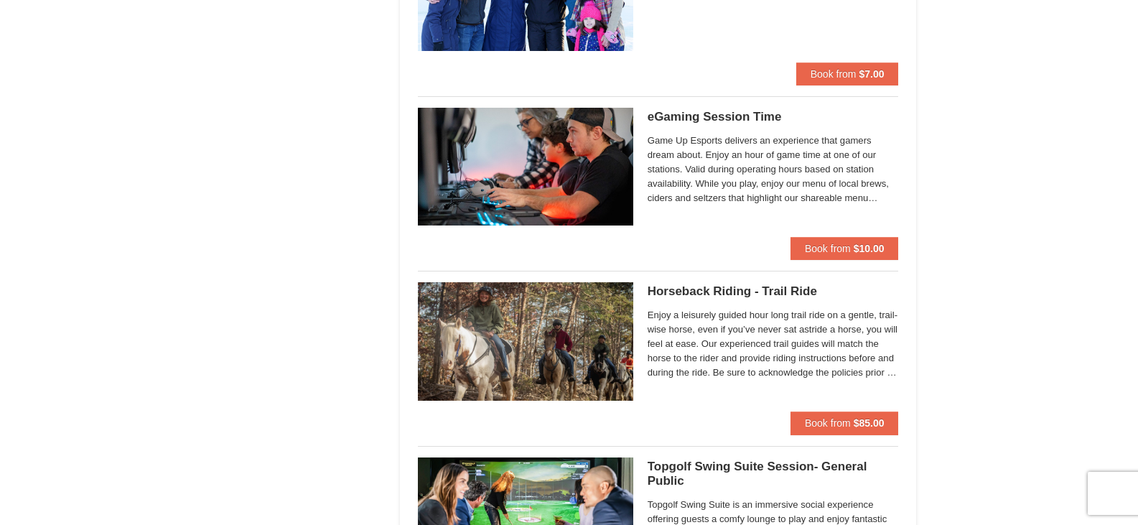
click at [594, 184] on img at bounding box center [525, 167] width 215 height 118
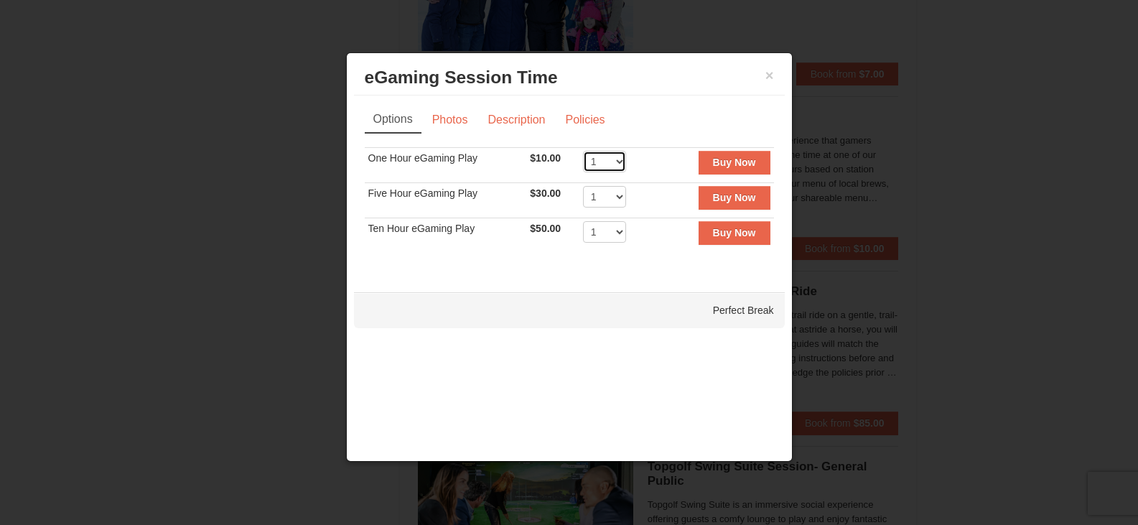
click at [618, 162] on select "1 2 3 4 5 6 7 8 9 10 11 12 13 14 15 16 17 18 19 20" at bounding box center [604, 162] width 43 height 22
select select "4"
click at [583, 151] on select "1 2 3 4 5 6 7 8 9 10 11 12 13 14 15 16 17 18 19 20" at bounding box center [604, 162] width 43 height 22
click at [756, 160] on button "Buy Now" at bounding box center [735, 162] width 72 height 23
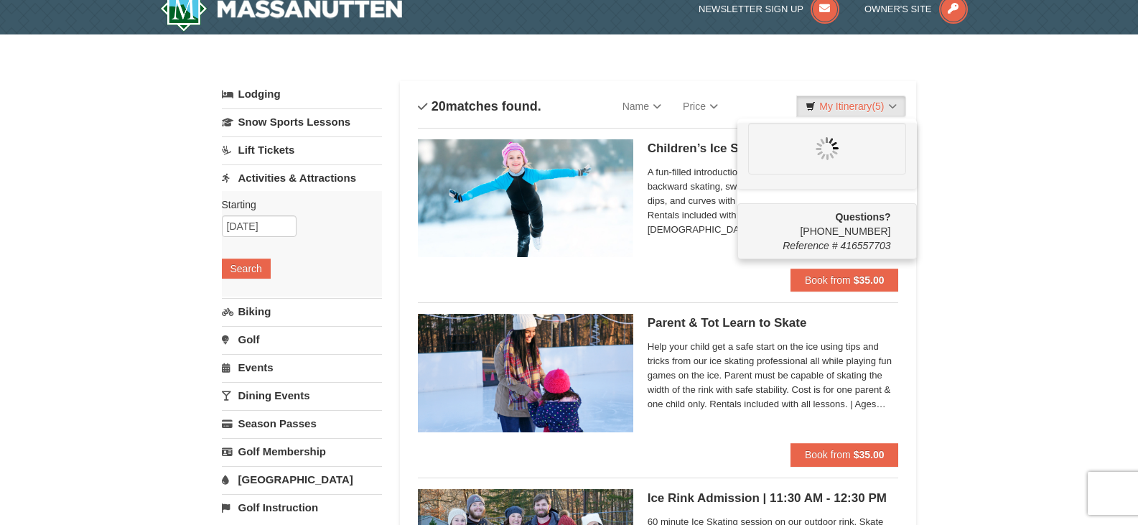
scroll to position [0, 0]
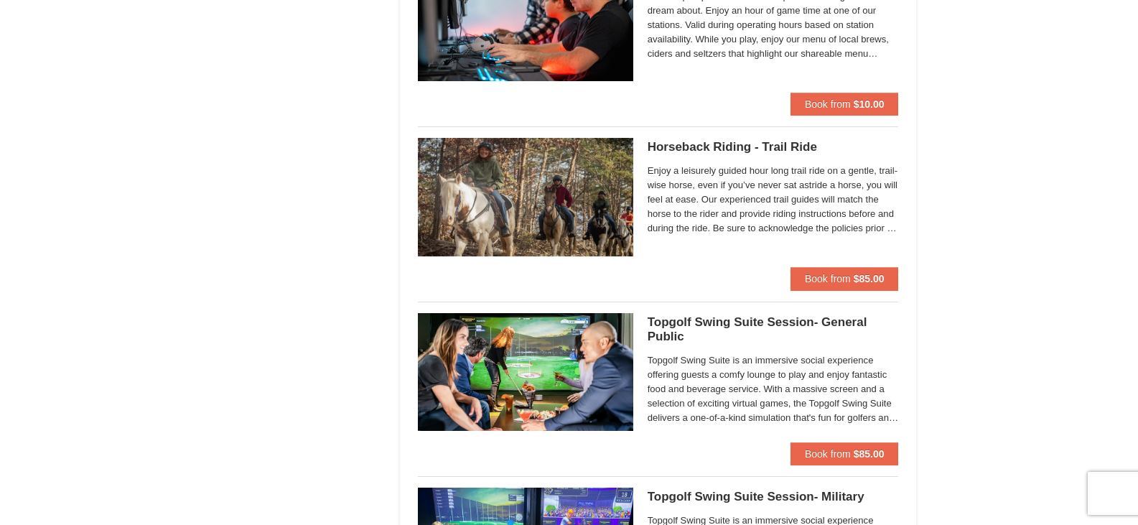
scroll to position [1795, 0]
